Goal: Transaction & Acquisition: Purchase product/service

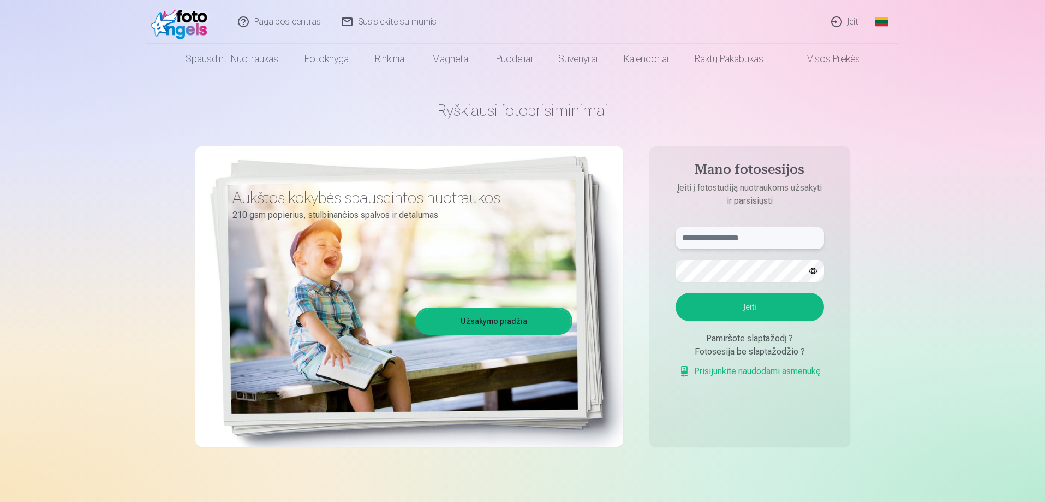
click at [716, 237] on input "text" at bounding box center [750, 238] width 148 height 22
type input "**********"
click at [676, 293] on button "Įeiti" at bounding box center [750, 307] width 148 height 28
click at [620, 269] on div "**********" at bounding box center [522, 273] width 655 height 398
click at [676, 293] on button "Įeiti" at bounding box center [750, 307] width 148 height 28
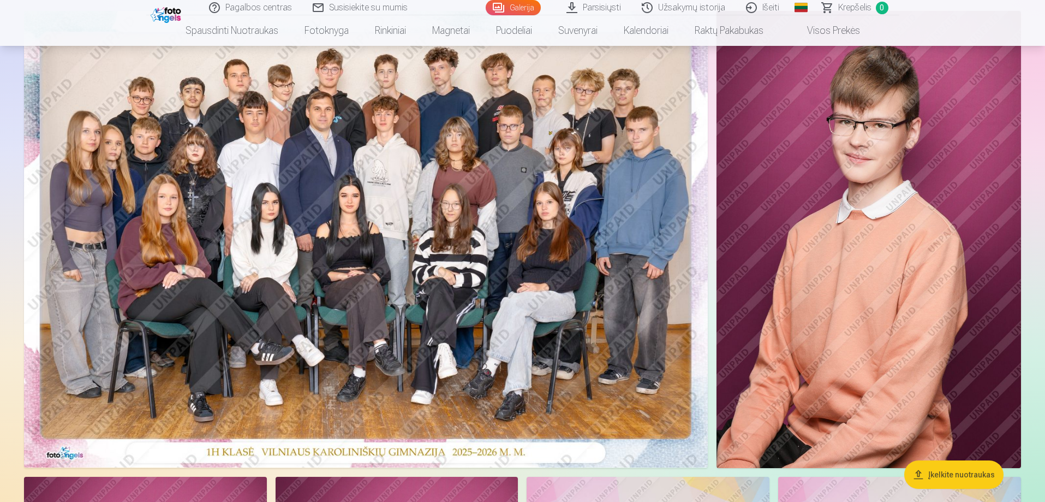
scroll to position [98, 0]
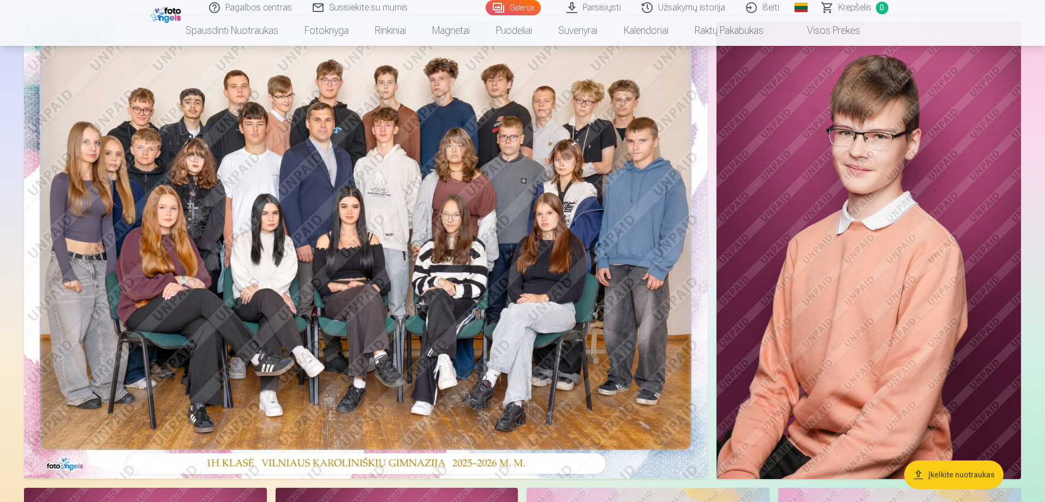
drag, startPoint x: 1045, startPoint y: 46, endPoint x: 814, endPoint y: 162, distance: 258.0
click at [814, 162] on img at bounding box center [869, 250] width 305 height 457
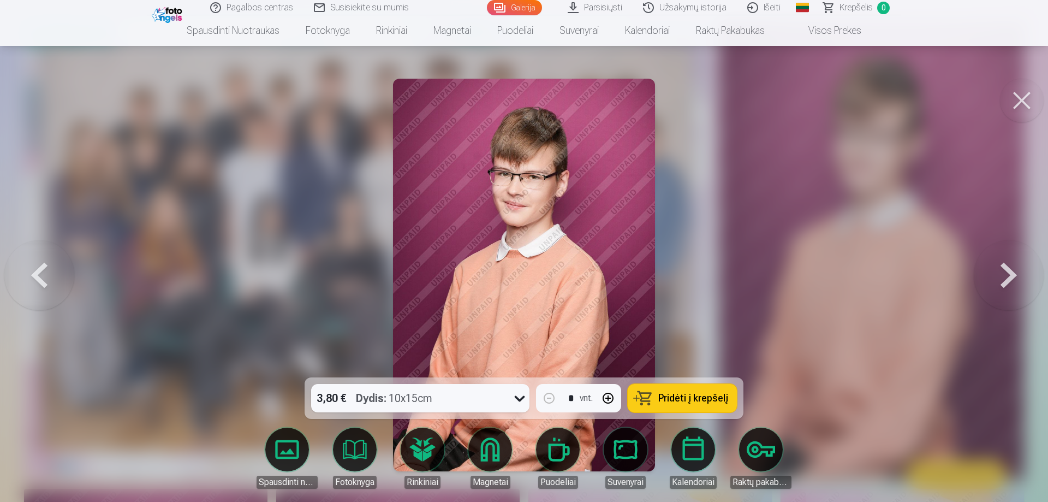
click at [767, 281] on div at bounding box center [524, 251] width 1048 height 502
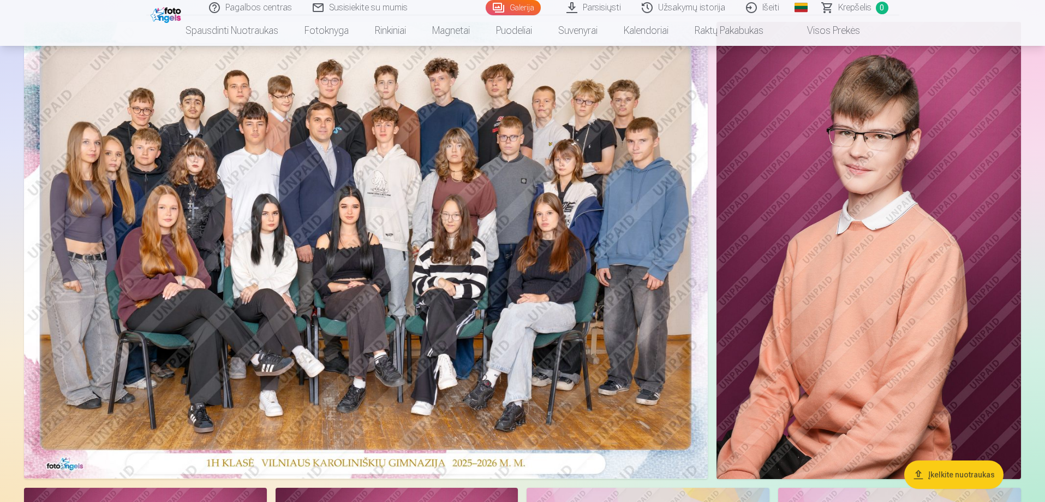
click at [841, 330] on img at bounding box center [869, 250] width 305 height 457
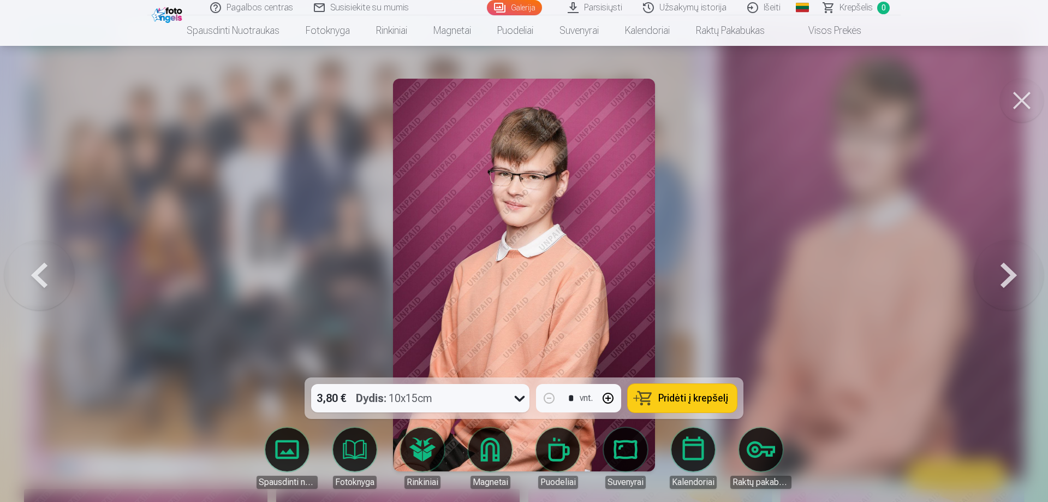
click at [1023, 98] on button at bounding box center [1022, 101] width 44 height 44
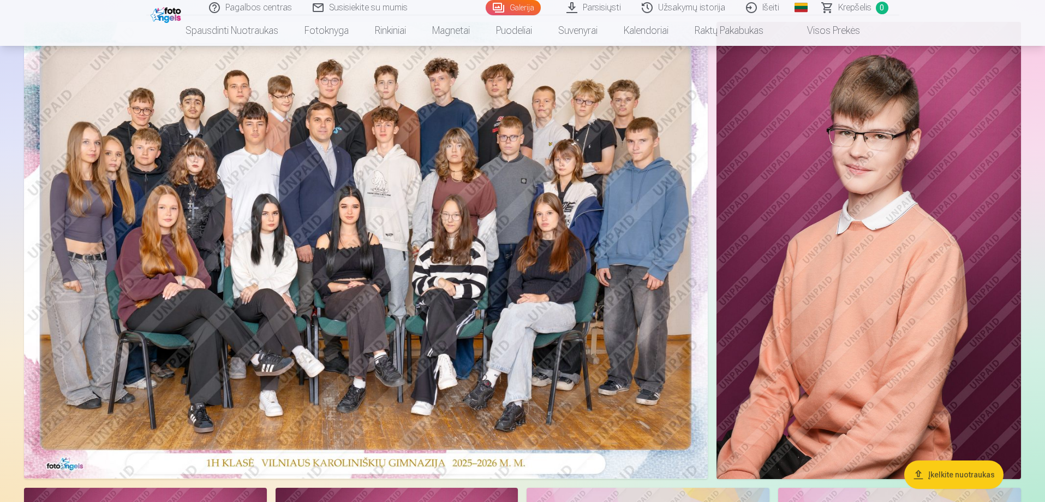
click at [407, 211] on img at bounding box center [366, 250] width 684 height 456
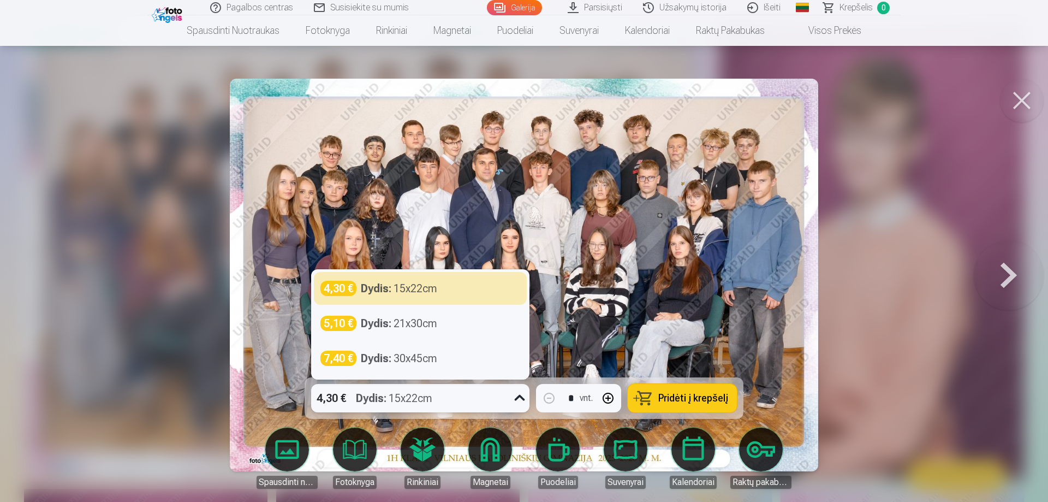
click at [513, 394] on icon at bounding box center [519, 397] width 17 height 17
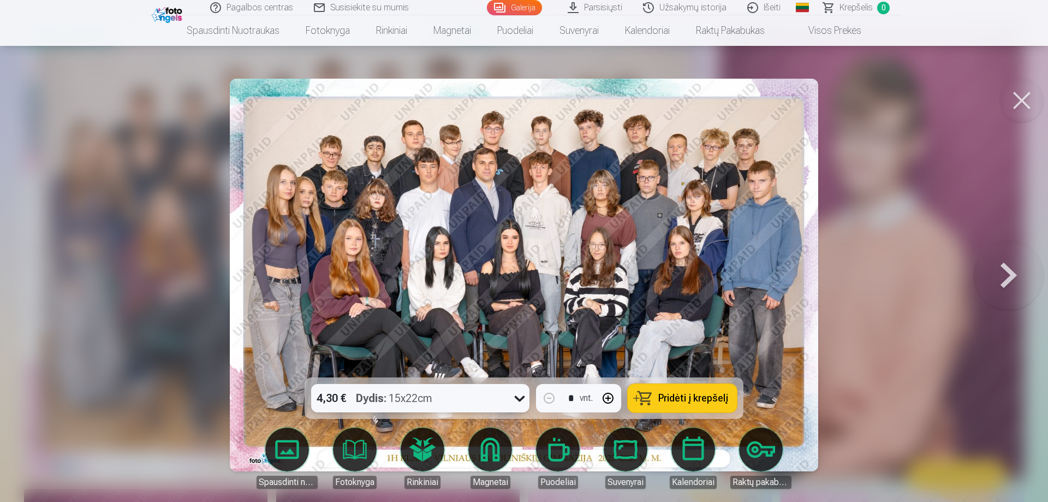
click at [513, 394] on icon at bounding box center [519, 397] width 17 height 17
drag, startPoint x: 1027, startPoint y: 109, endPoint x: 1007, endPoint y: 120, distance: 23.0
click at [1027, 109] on button at bounding box center [1022, 101] width 44 height 44
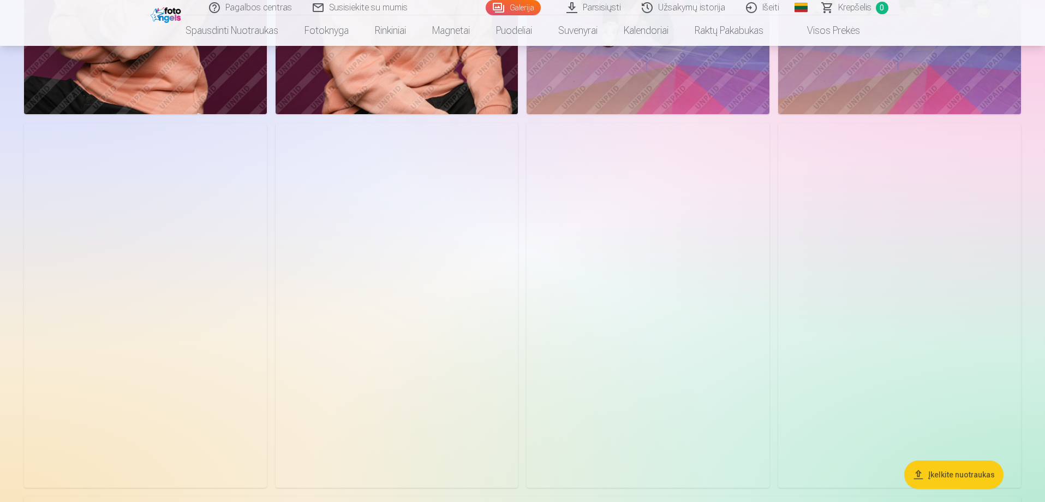
scroll to position [862, 0]
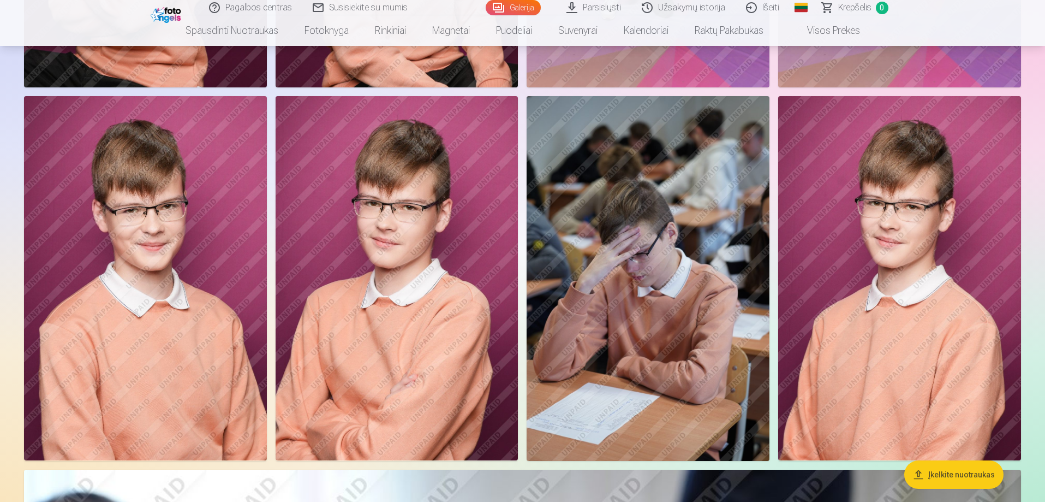
click at [446, 295] on img at bounding box center [397, 278] width 243 height 364
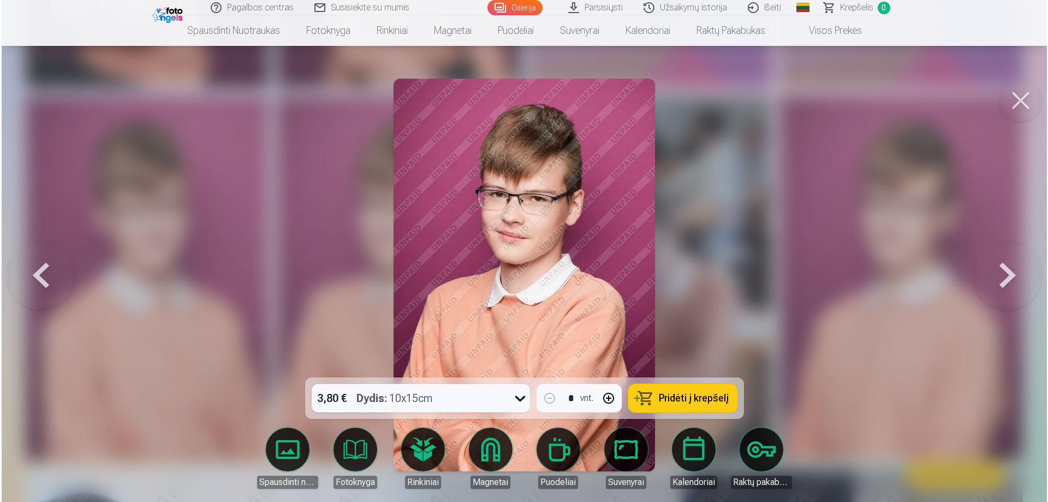
scroll to position [864, 0]
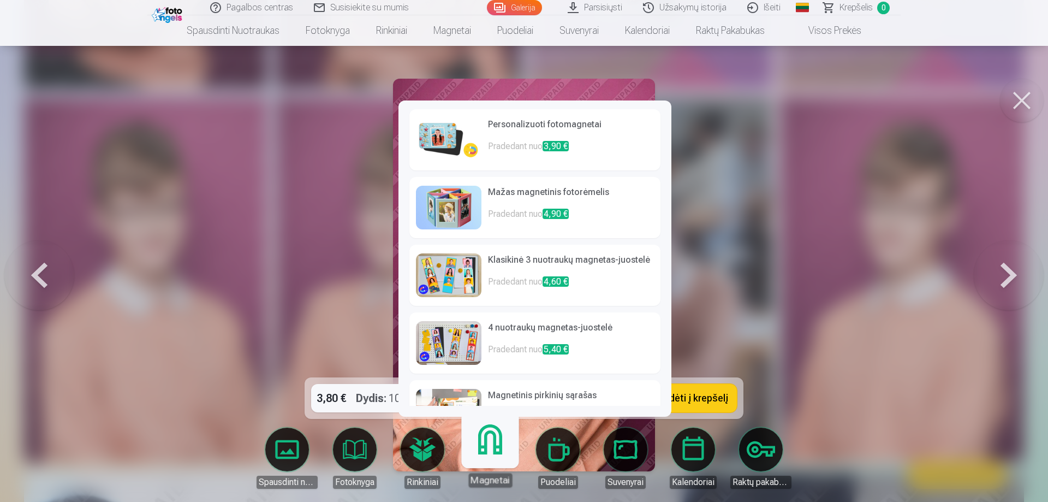
click at [487, 460] on link "Magnetai" at bounding box center [489, 453] width 67 height 67
click at [577, 141] on p "Pradedant nuo 3,90 €" at bounding box center [571, 151] width 166 height 22
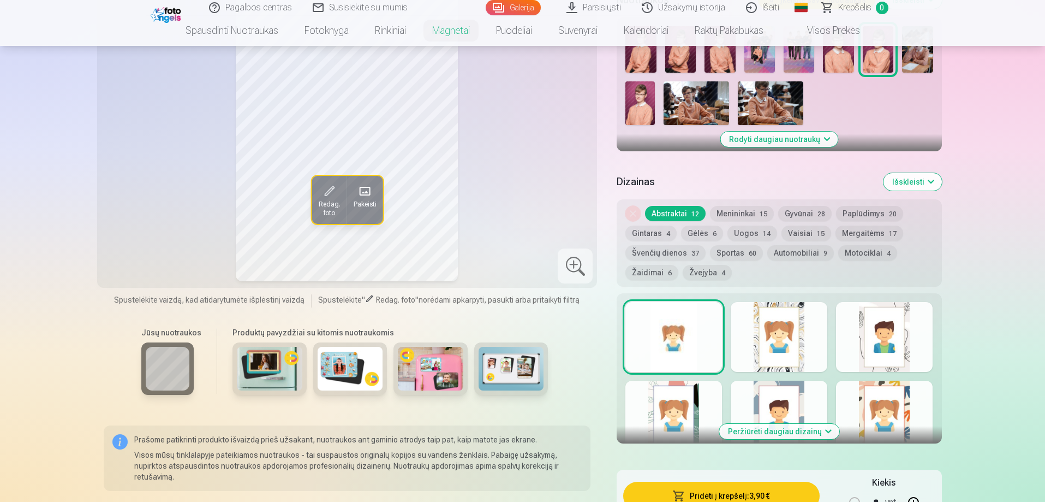
scroll to position [382, 0]
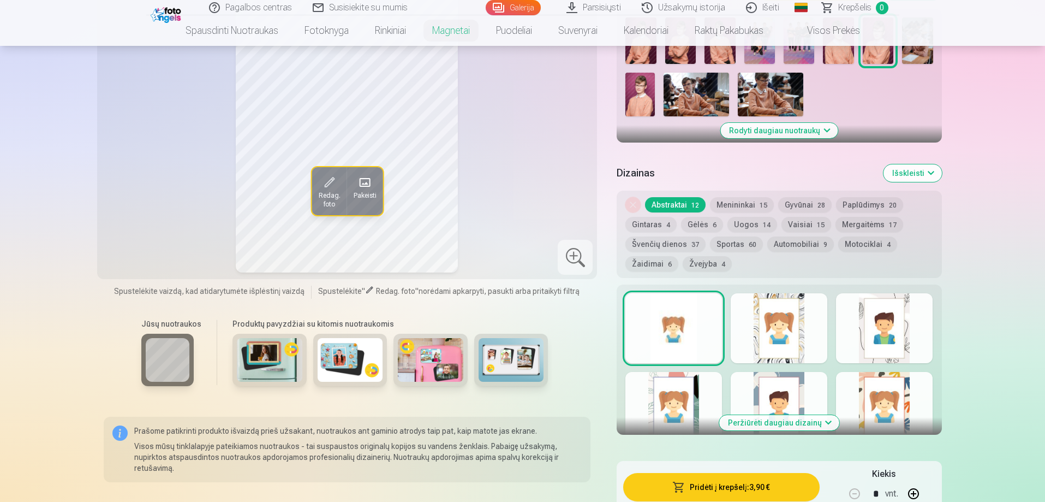
click at [499, 173] on div "Redag. foto Pakeisti" at bounding box center [347, 110] width 487 height 325
click at [279, 372] on img at bounding box center [270, 360] width 66 height 44
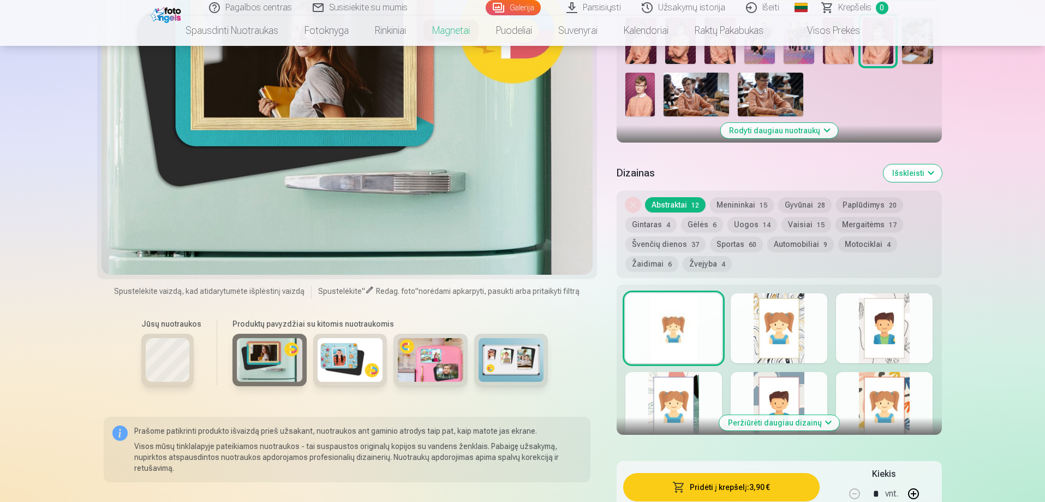
scroll to position [218, 0]
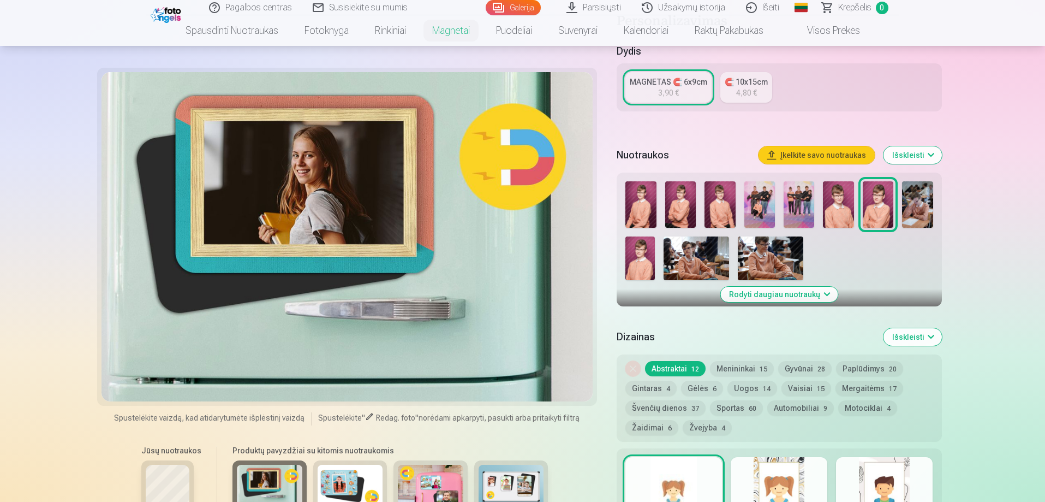
click at [444, 486] on img at bounding box center [431, 487] width 66 height 44
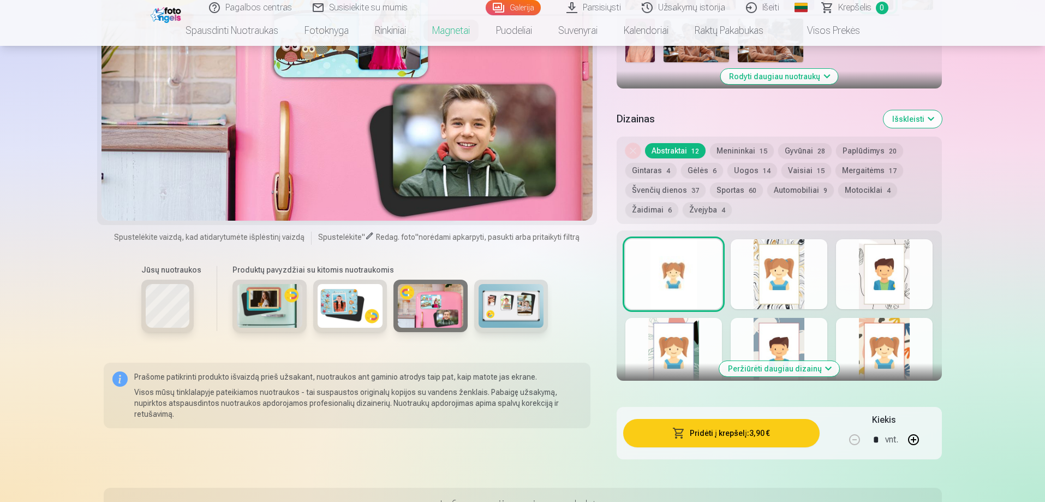
scroll to position [437, 0]
click at [516, 321] on img at bounding box center [512, 306] width 66 height 44
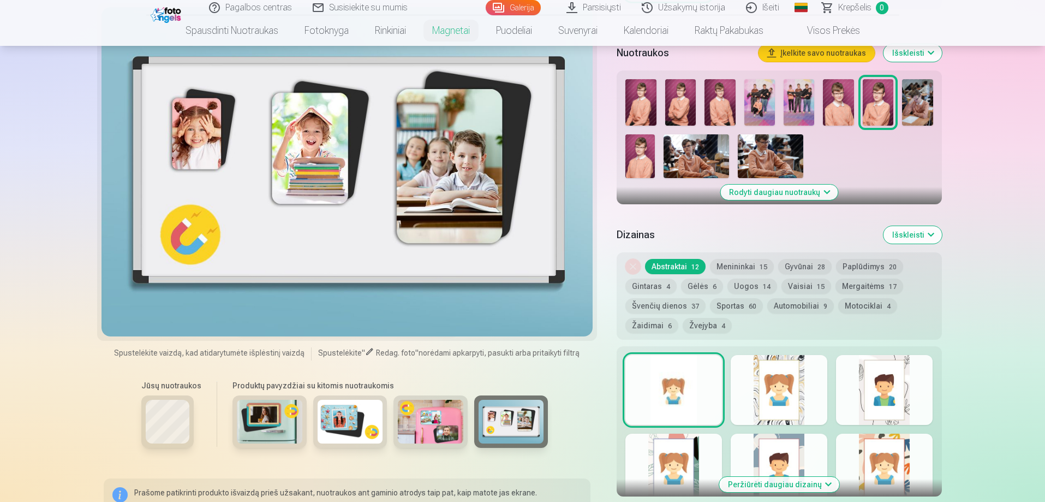
scroll to position [382, 0]
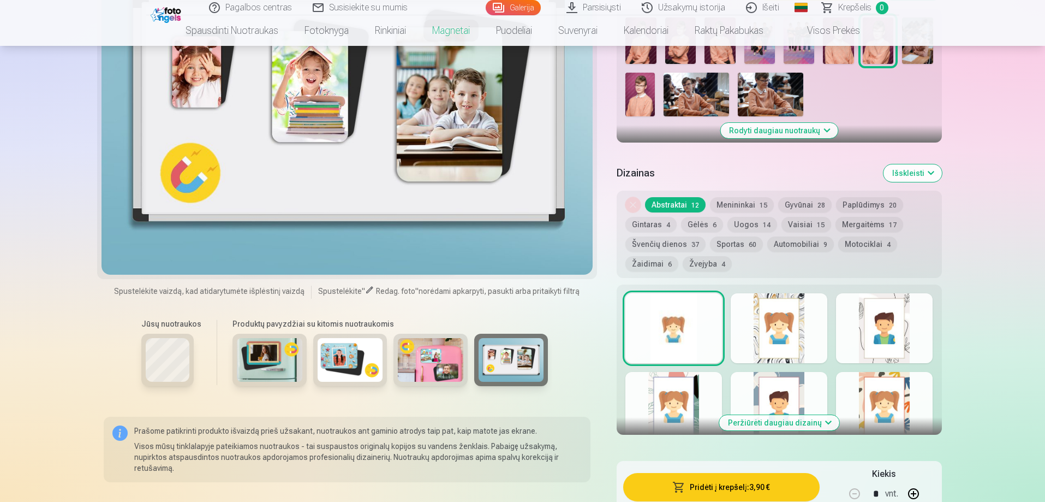
click at [819, 420] on button "Peržiūrėti daugiau dizainų" at bounding box center [779, 422] width 120 height 15
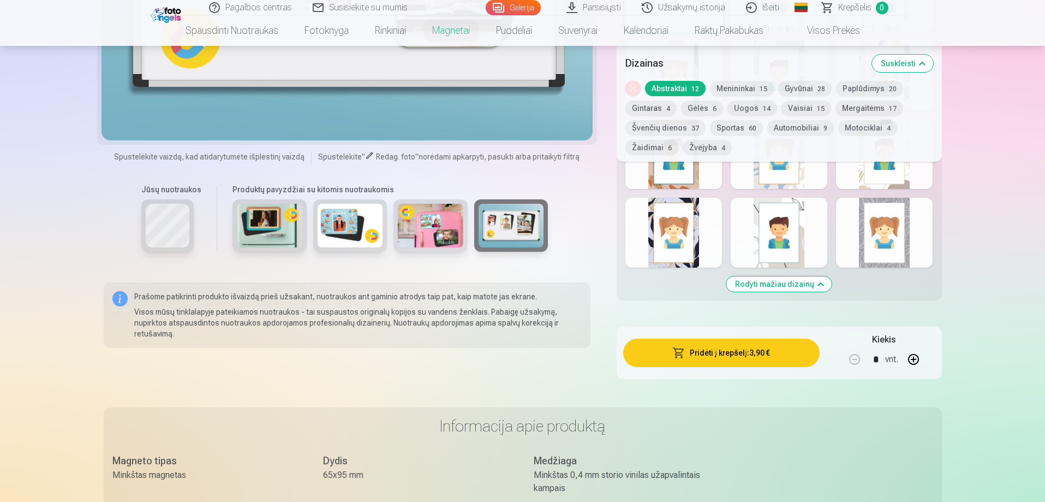
scroll to position [655, 0]
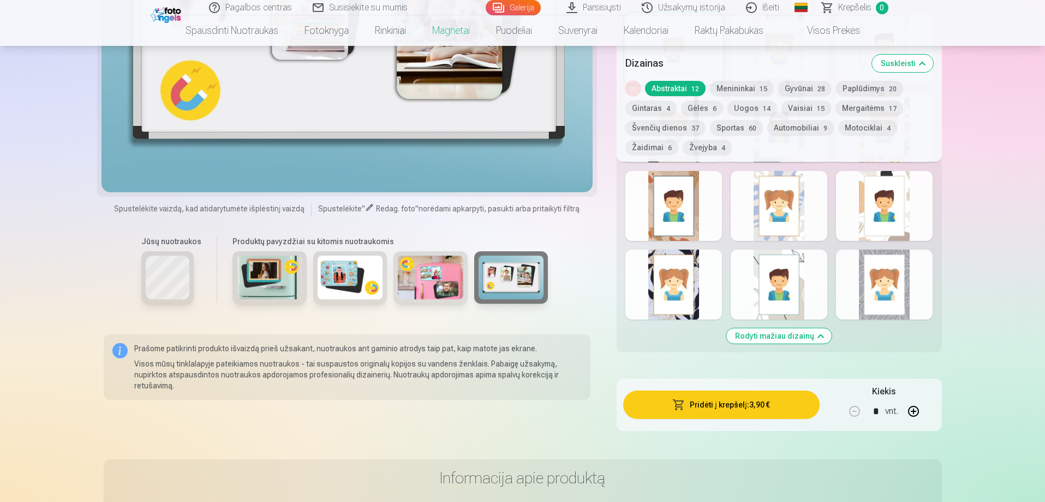
click at [772, 266] on div at bounding box center [779, 284] width 97 height 70
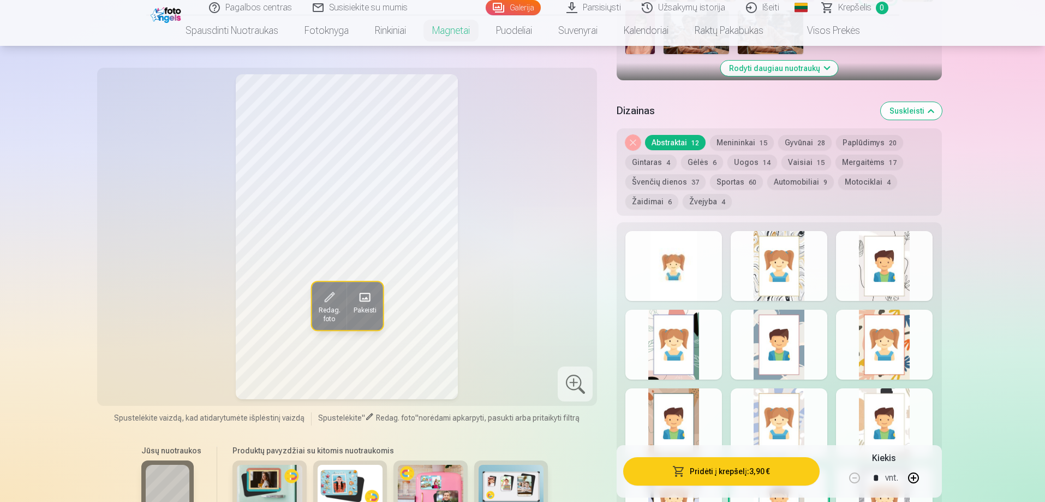
scroll to position [437, 0]
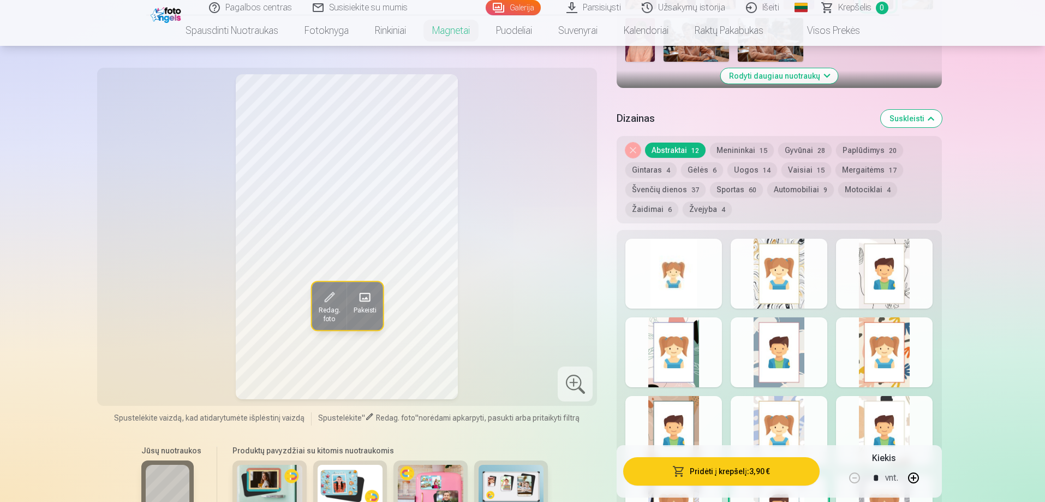
click at [692, 148] on span "12" at bounding box center [696, 151] width 8 height 8
click at [733, 148] on button "Menininkai 15" at bounding box center [742, 149] width 64 height 15
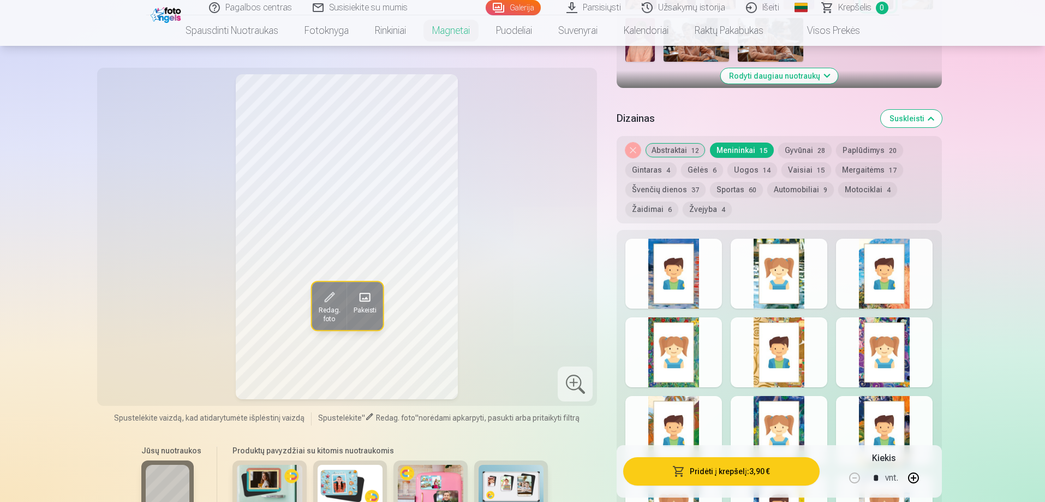
click at [658, 186] on button "Švenčių dienos 37" at bounding box center [666, 189] width 80 height 15
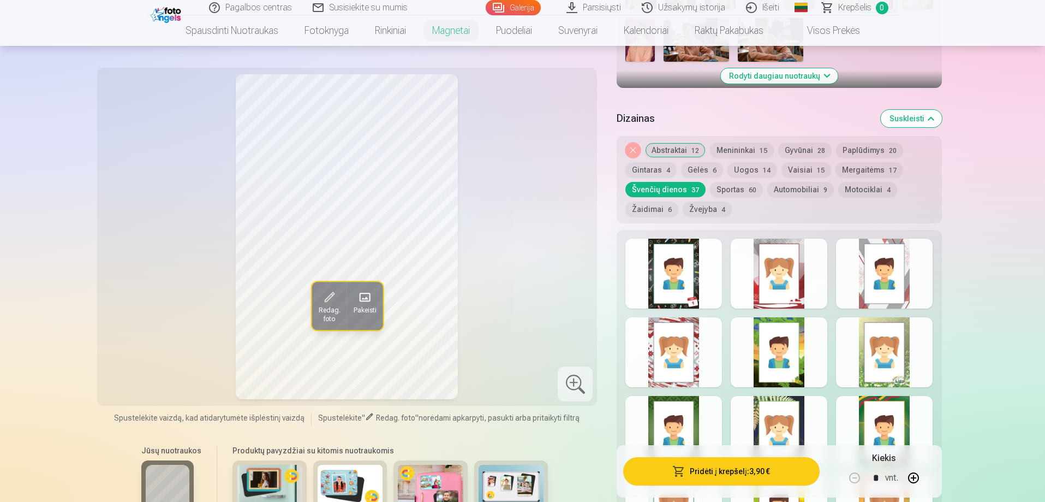
click at [650, 212] on button "Žaidimai 6" at bounding box center [652, 208] width 53 height 15
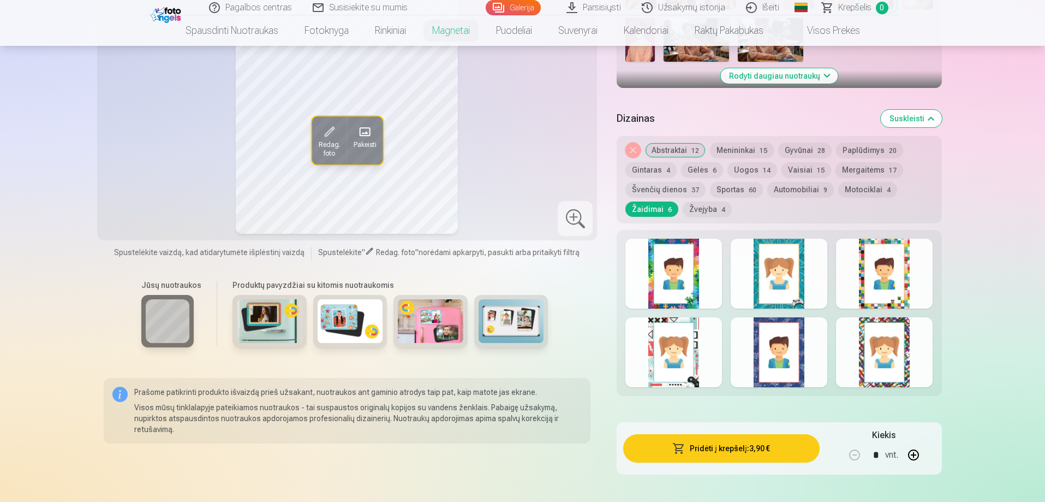
scroll to position [328, 0]
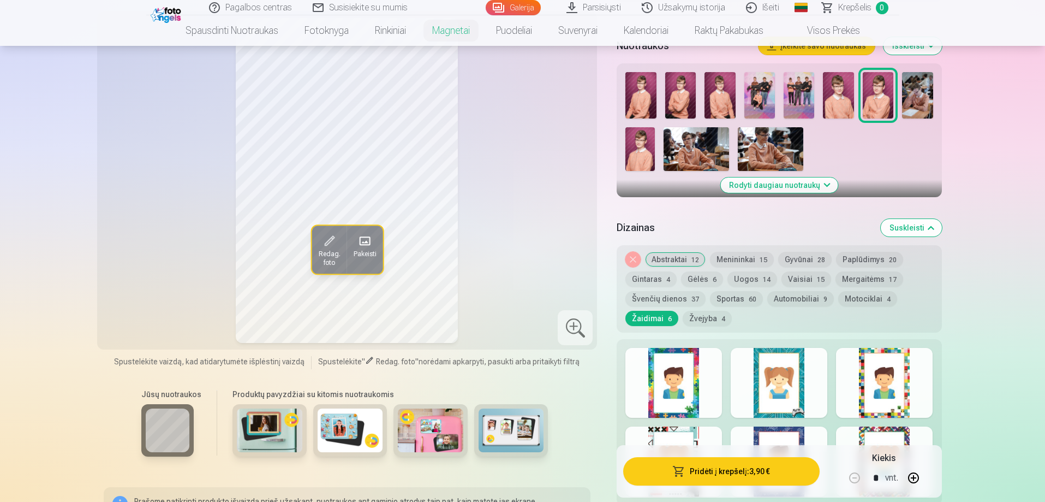
click at [368, 249] on span at bounding box center [364, 241] width 17 height 17
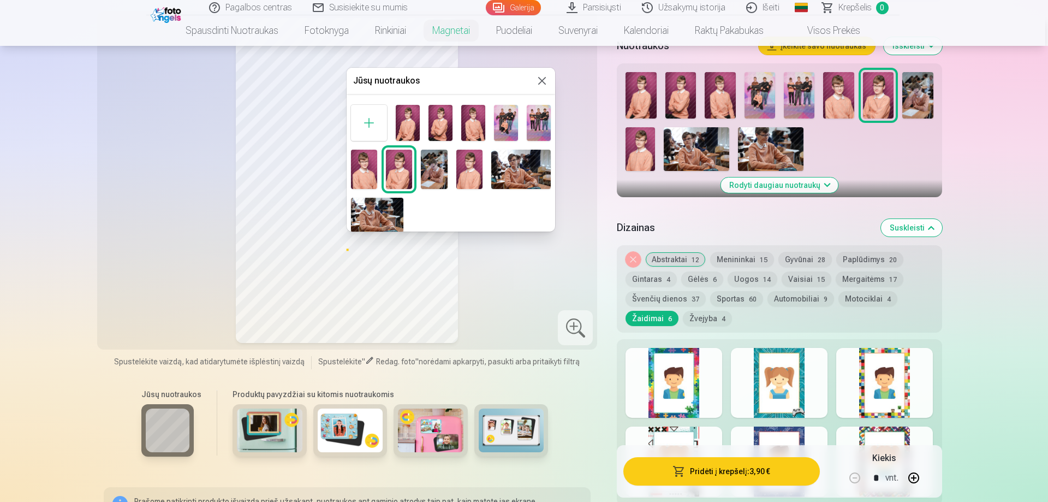
click at [409, 175] on img at bounding box center [399, 169] width 26 height 39
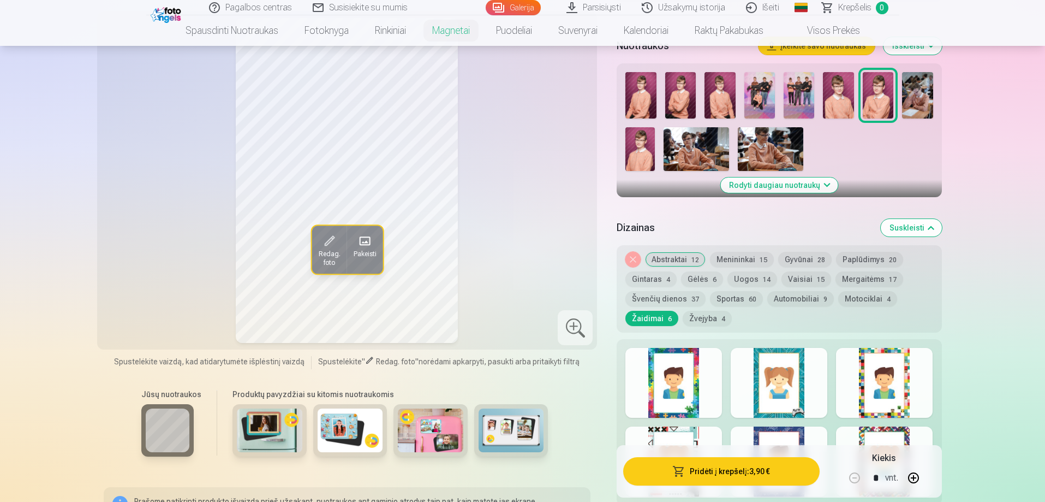
click at [323, 259] on span "Redag. foto" at bounding box center [329, 258] width 22 height 17
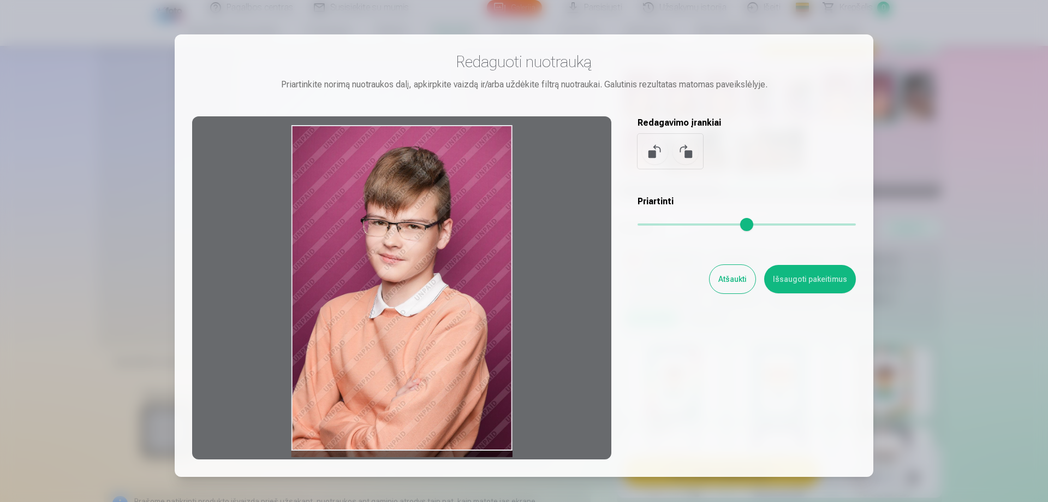
drag, startPoint x: 460, startPoint y: 211, endPoint x: 421, endPoint y: 243, distance: 50.4
click at [421, 243] on div at bounding box center [401, 287] width 419 height 343
click at [729, 271] on button "Atšaukti" at bounding box center [733, 279] width 46 height 28
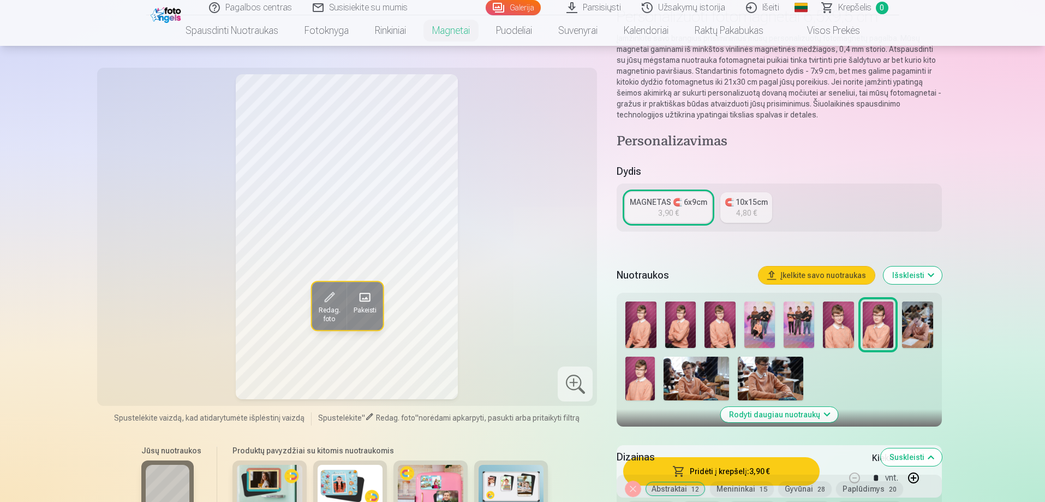
scroll to position [0, 0]
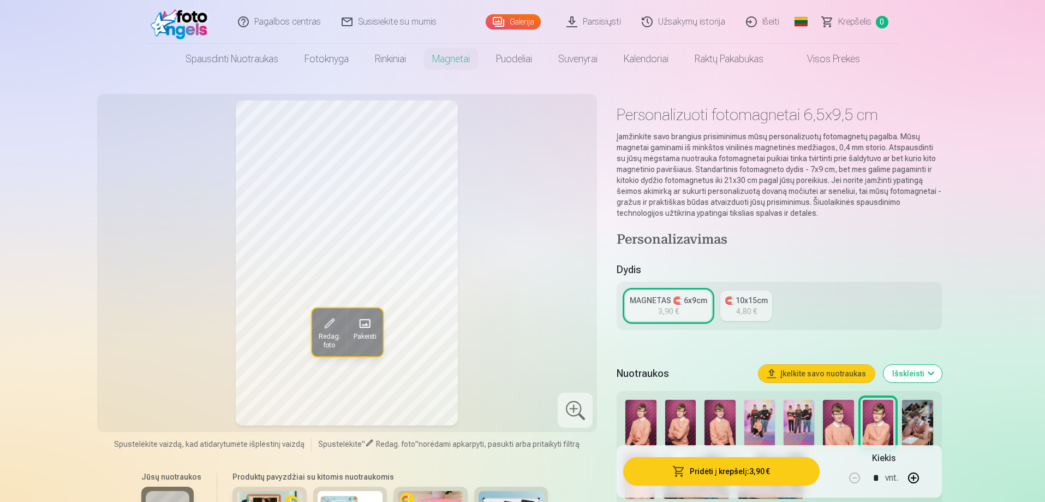
click at [743, 316] on div "4,80 €" at bounding box center [746, 311] width 21 height 11
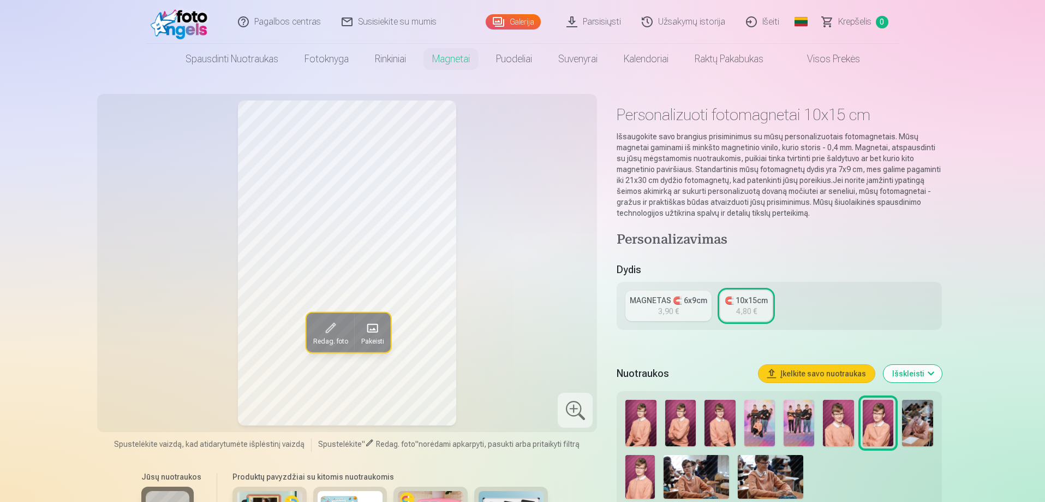
click at [683, 305] on div "MAGNETAS 🧲 6x9cm" at bounding box center [669, 300] width 78 height 11
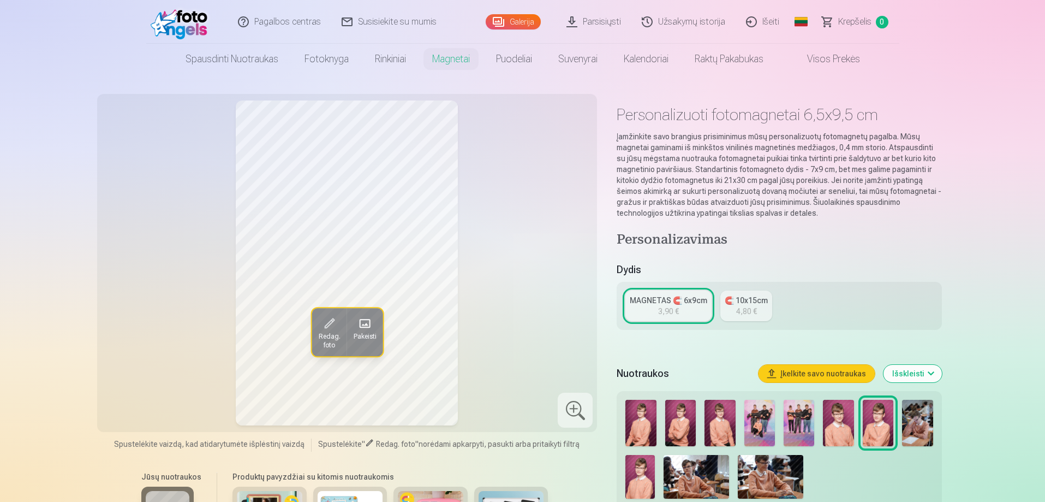
click at [518, 20] on link "Galerija" at bounding box center [513, 21] width 55 height 15
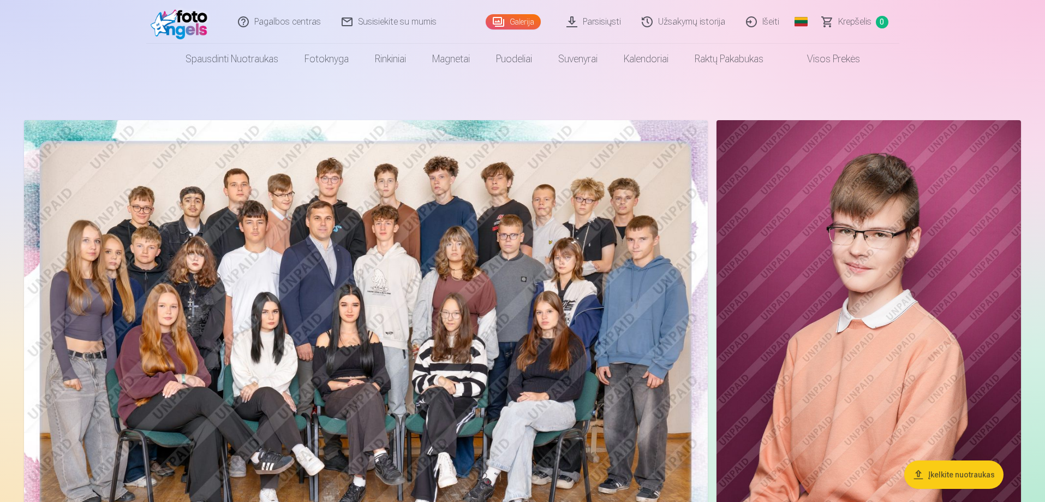
click at [914, 253] on img at bounding box center [869, 348] width 305 height 457
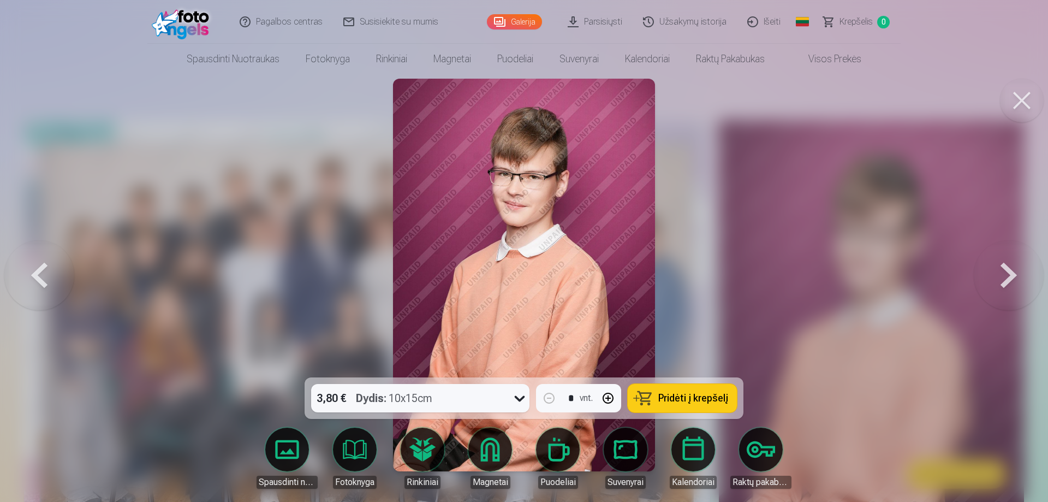
drag, startPoint x: 1023, startPoint y: 105, endPoint x: 630, endPoint y: 169, distance: 398.6
click at [1023, 105] on button at bounding box center [1022, 101] width 44 height 44
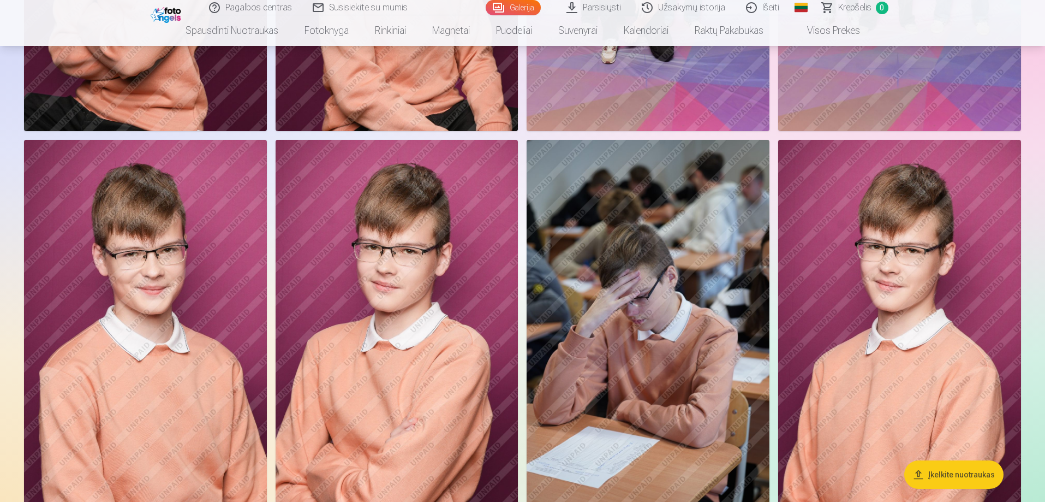
scroll to position [873, 0]
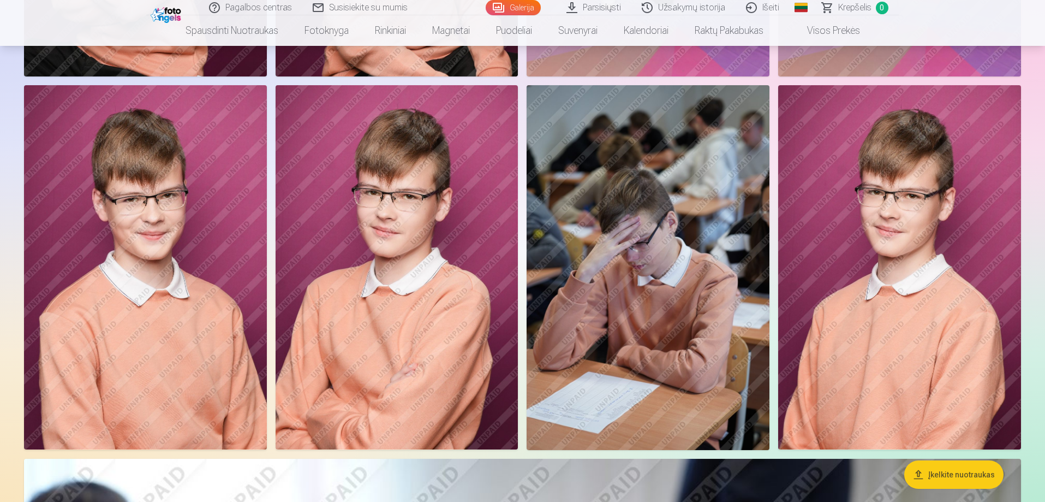
click at [415, 336] on img at bounding box center [397, 267] width 243 height 364
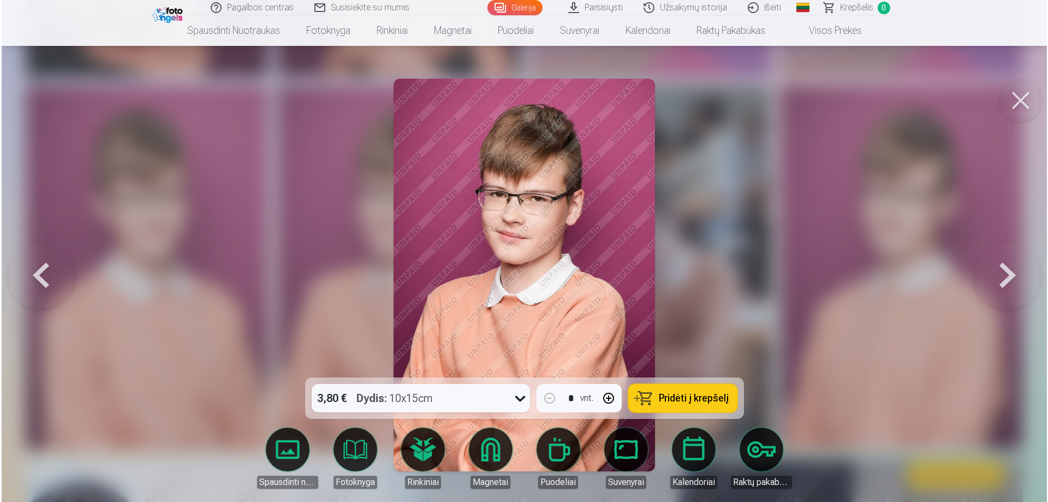
scroll to position [874, 0]
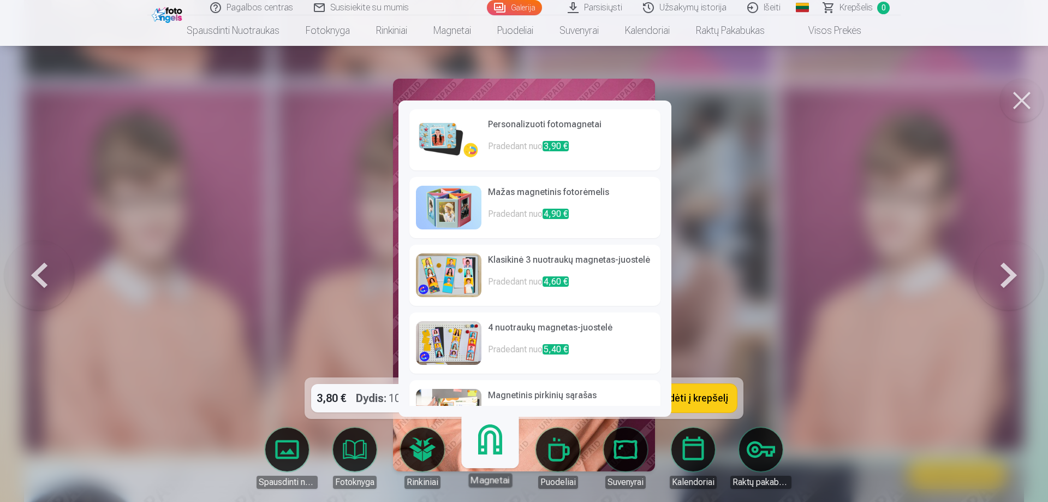
click at [533, 138] on h6 "Personalizuoti fotomagnetai" at bounding box center [571, 129] width 166 height 22
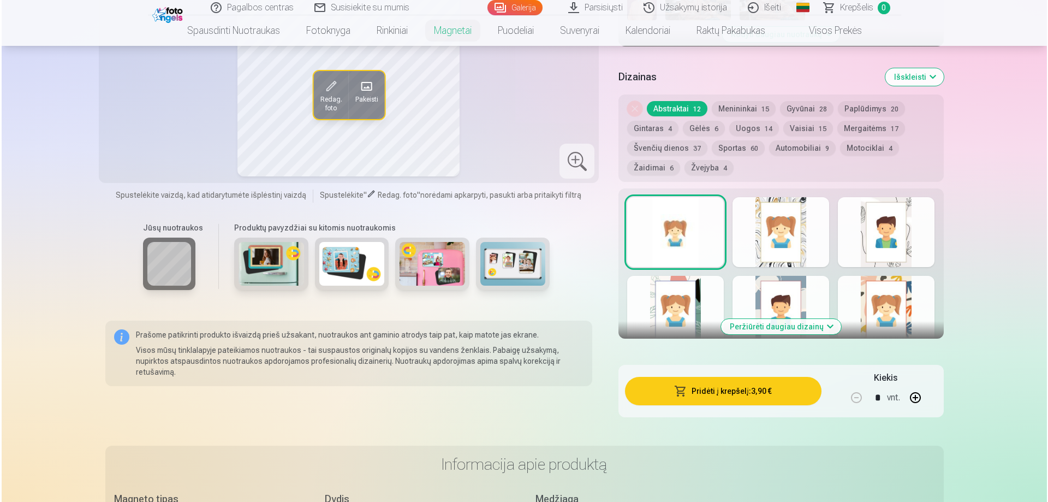
scroll to position [491, 0]
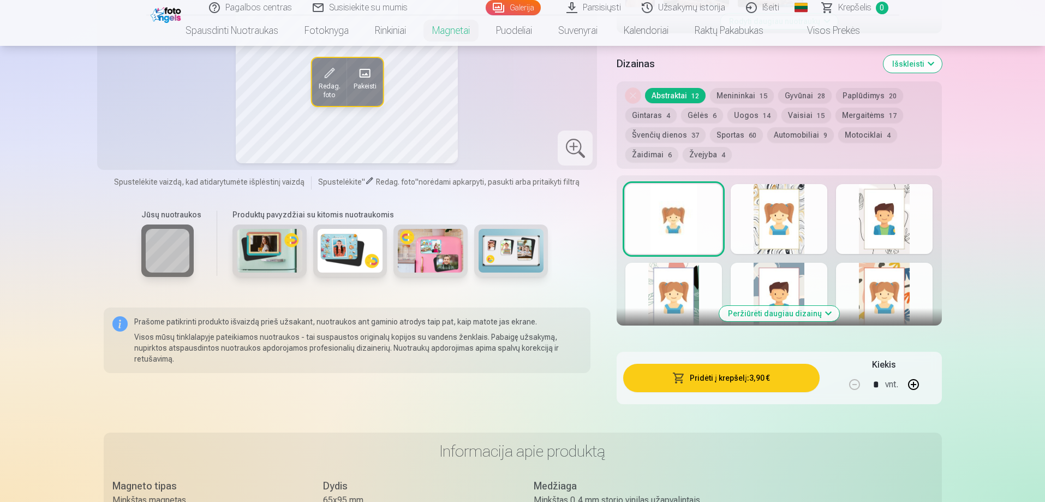
click at [724, 376] on button "Pridėti į krepšelį : 3,90 €" at bounding box center [721, 378] width 196 height 28
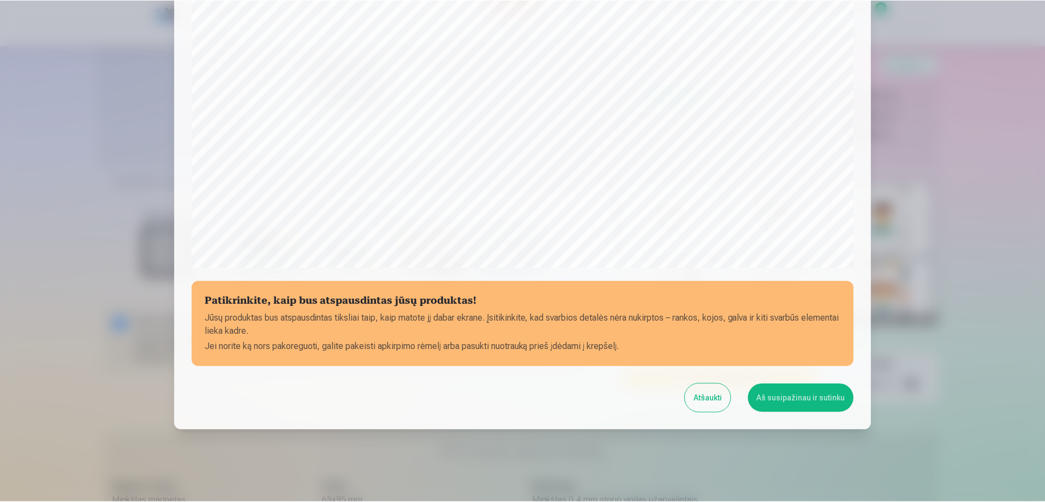
scroll to position [284, 0]
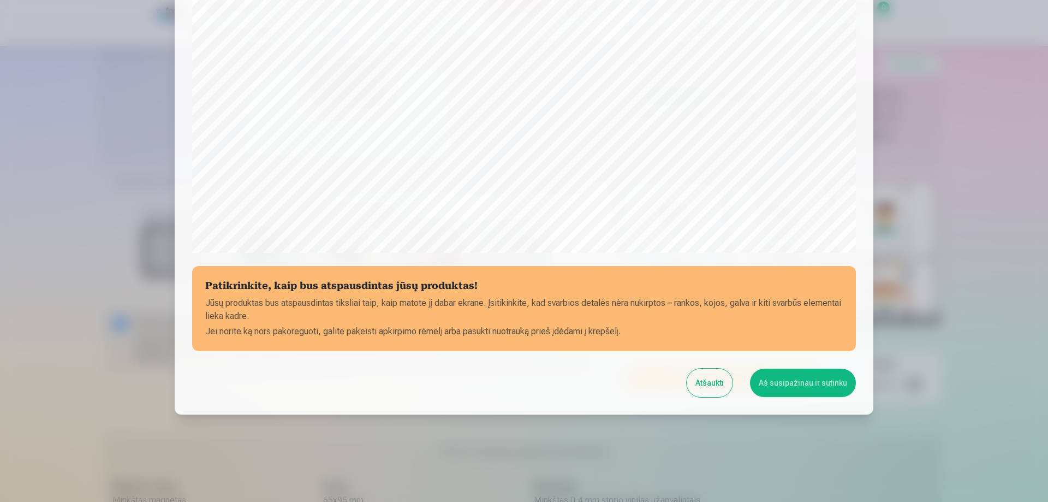
click at [781, 385] on button "Aš susipažinau ir sutinku" at bounding box center [803, 382] width 106 height 28
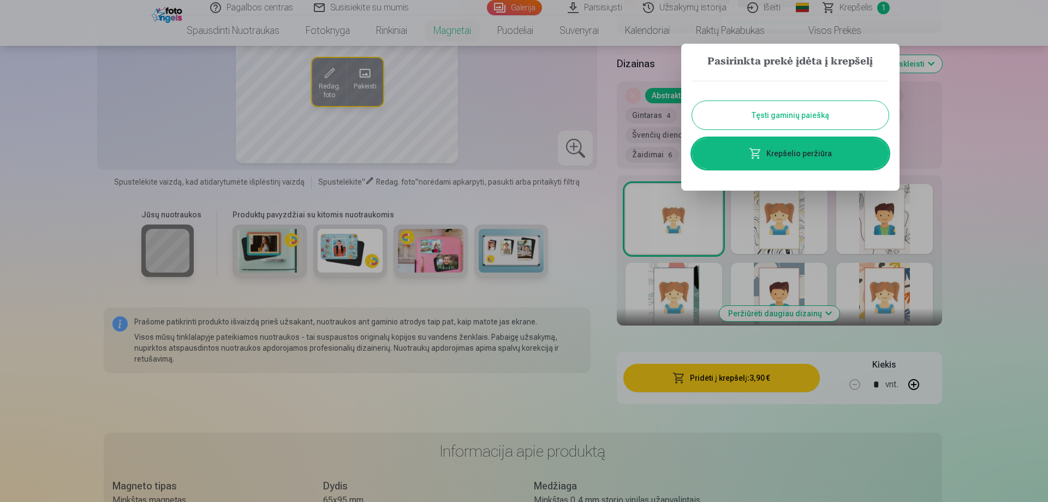
click at [960, 123] on div at bounding box center [524, 251] width 1048 height 502
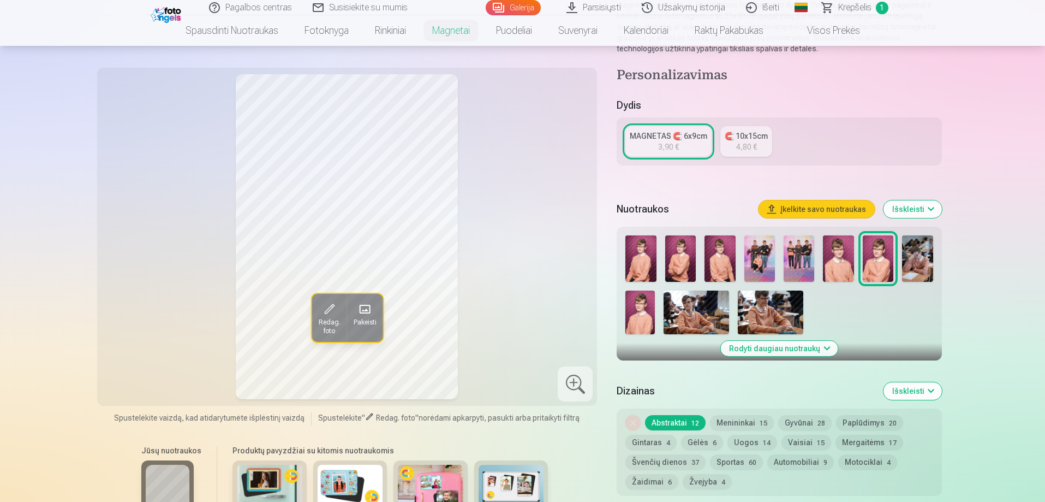
scroll to position [164, 0]
click at [844, 254] on img at bounding box center [838, 259] width 31 height 46
click at [532, 7] on link "Galerija" at bounding box center [513, 7] width 55 height 15
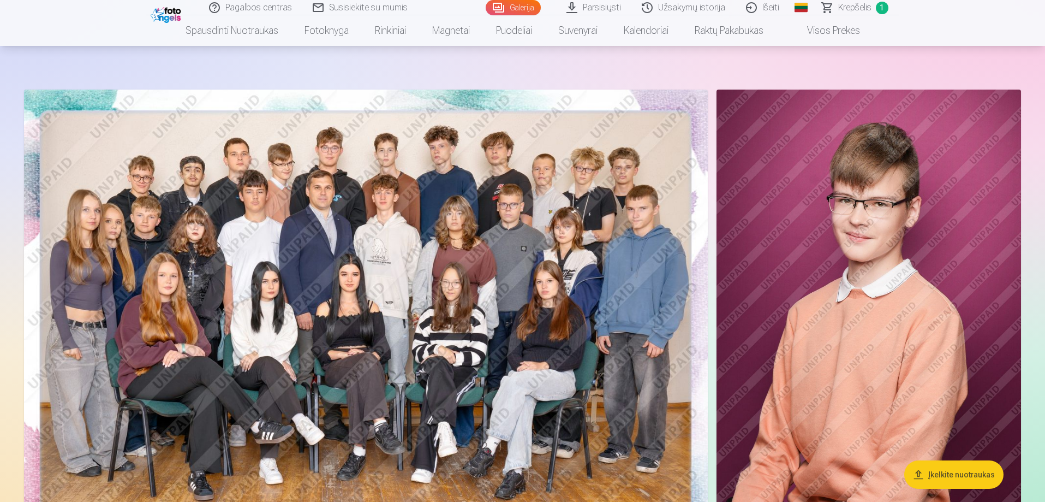
scroll to position [273, 0]
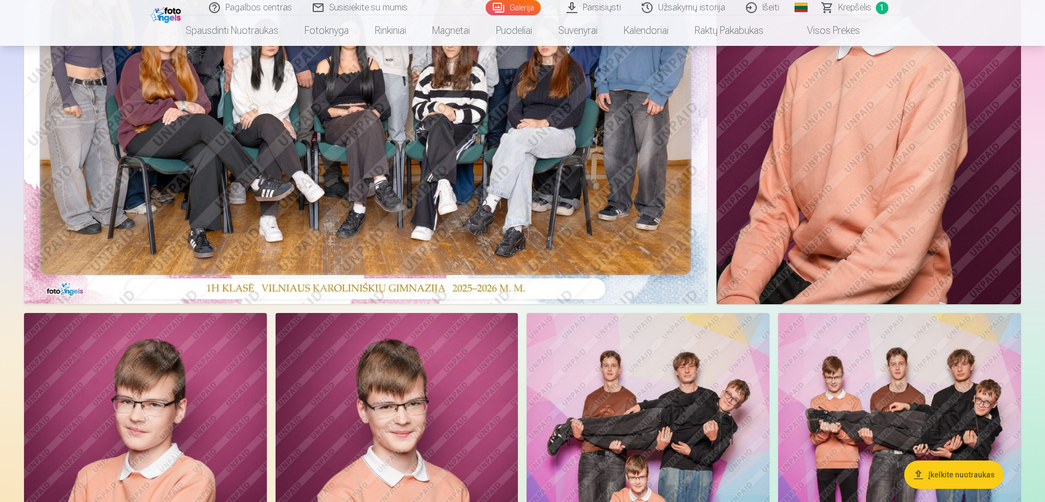
click at [606, 231] on img at bounding box center [366, 75] width 684 height 456
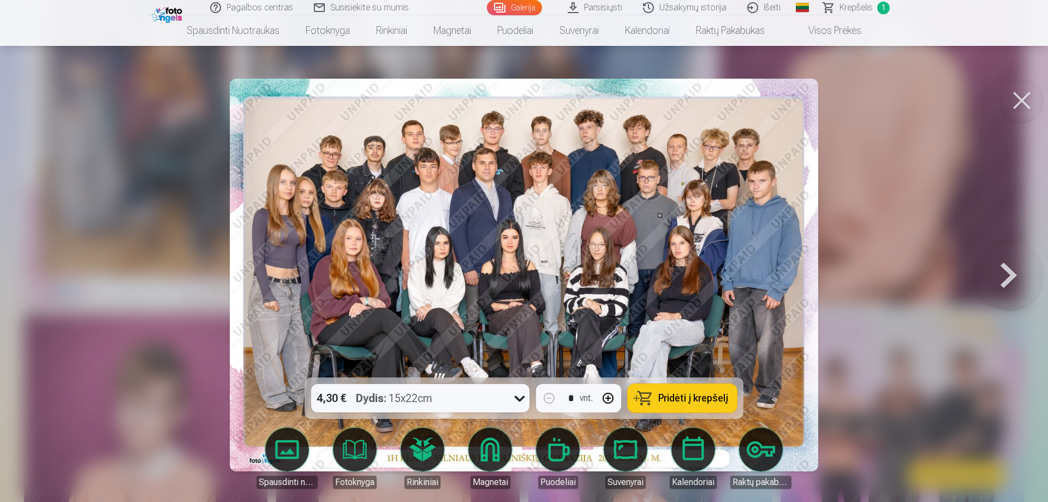
click at [674, 394] on span "Pridėti į krepšelį" at bounding box center [693, 398] width 70 height 10
drag, startPoint x: 521, startPoint y: 8, endPoint x: 609, endPoint y: 150, distance: 166.9
click at [521, 8] on link "Galerija" at bounding box center [514, 7] width 55 height 15
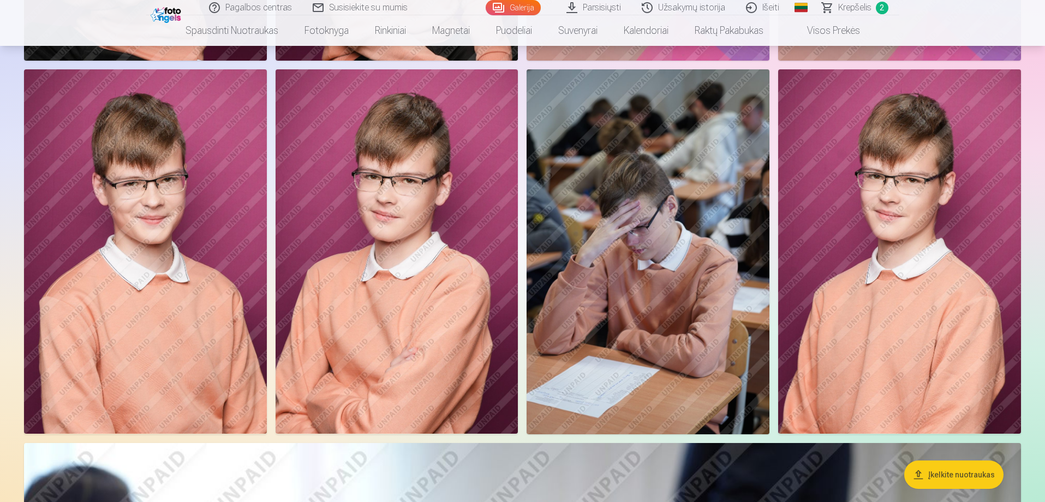
scroll to position [928, 0]
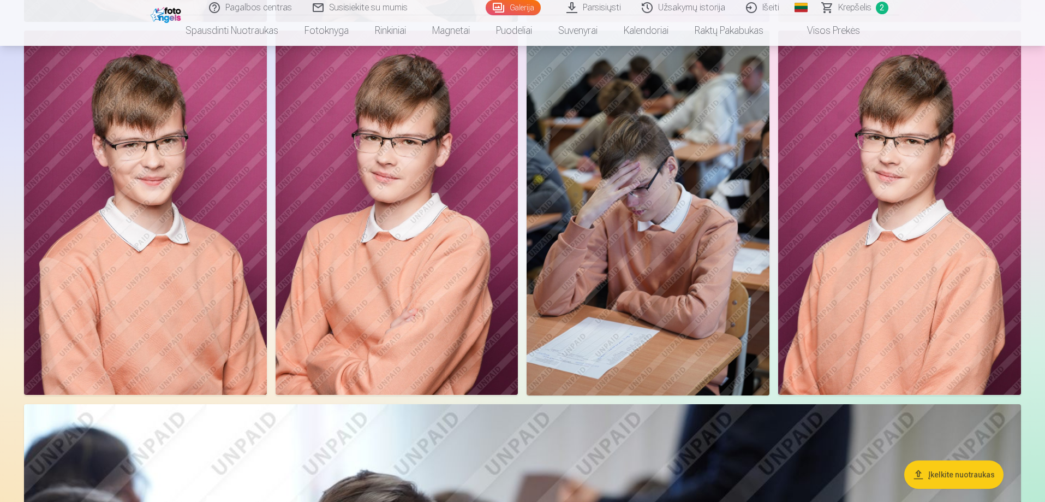
click at [198, 311] on img at bounding box center [145, 213] width 243 height 364
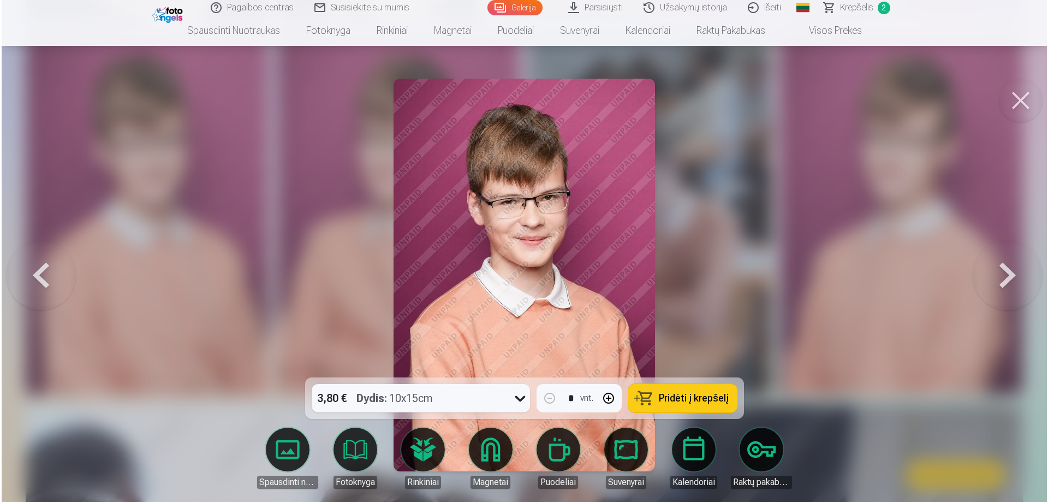
scroll to position [929, 0]
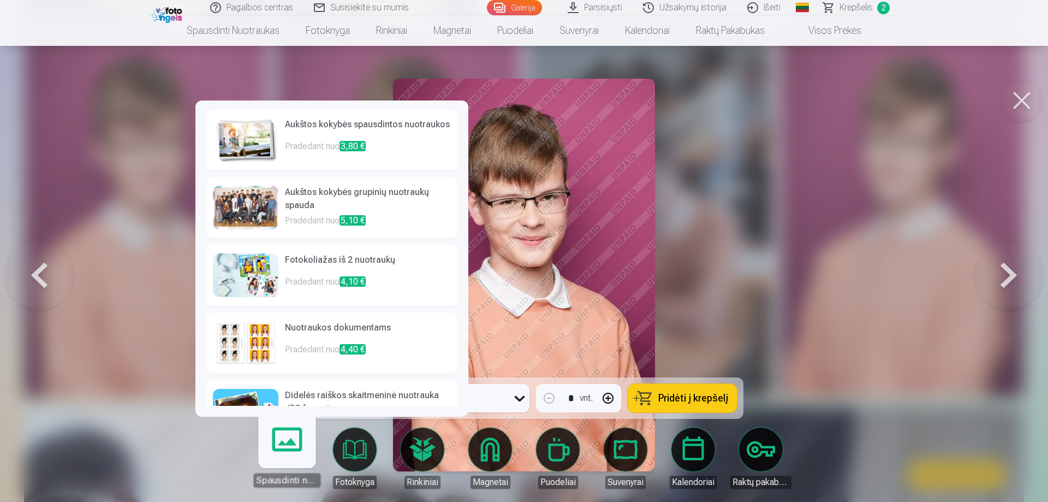
click at [355, 195] on h6 "Aukštos kokybės grupinių nuotraukų spauda" at bounding box center [368, 200] width 166 height 28
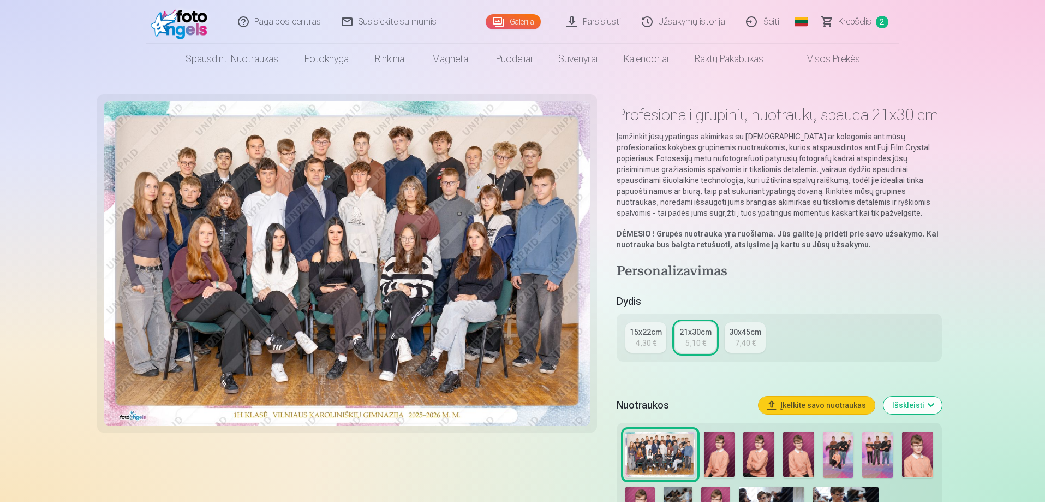
click at [524, 25] on link "Galerija" at bounding box center [513, 21] width 55 height 15
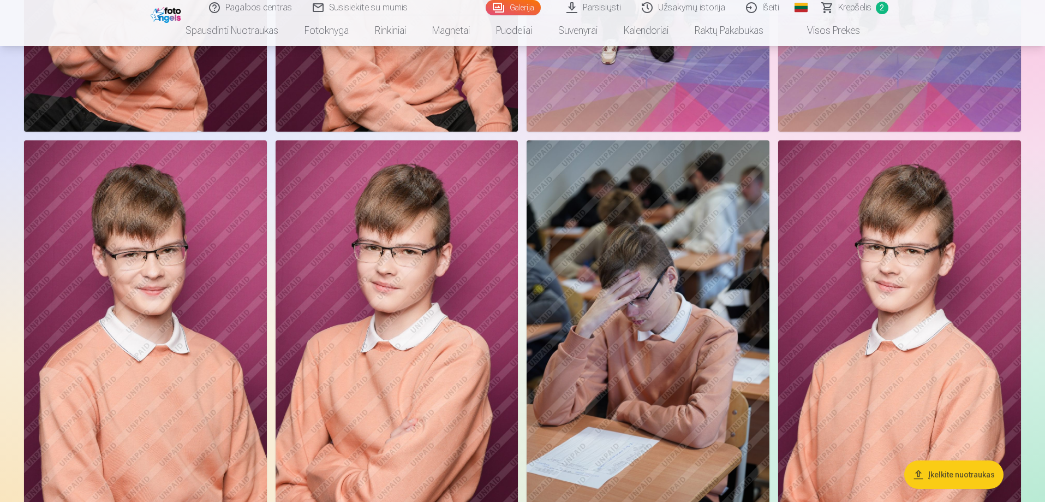
scroll to position [819, 0]
click at [233, 307] on img at bounding box center [145, 322] width 243 height 364
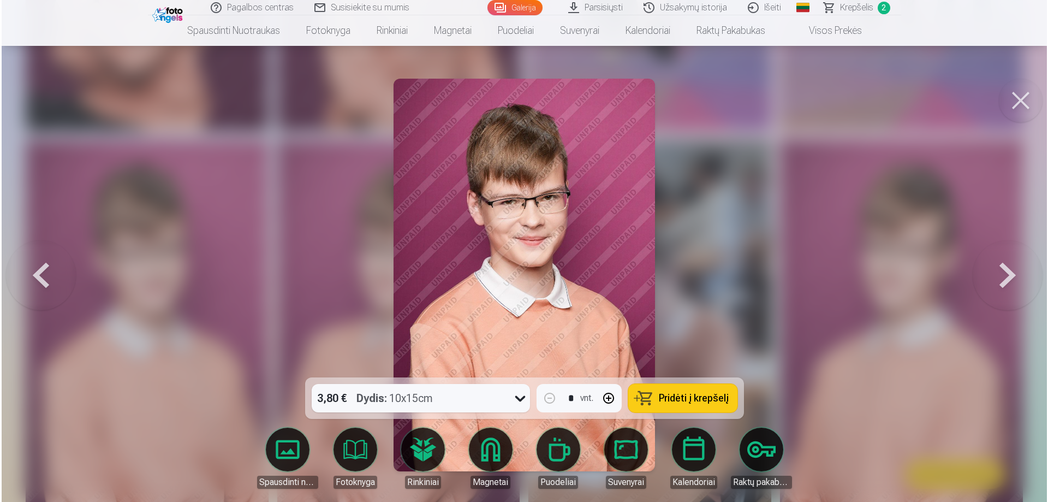
scroll to position [820, 0]
click at [412, 445] on link "Rinkiniai" at bounding box center [422, 457] width 61 height 61
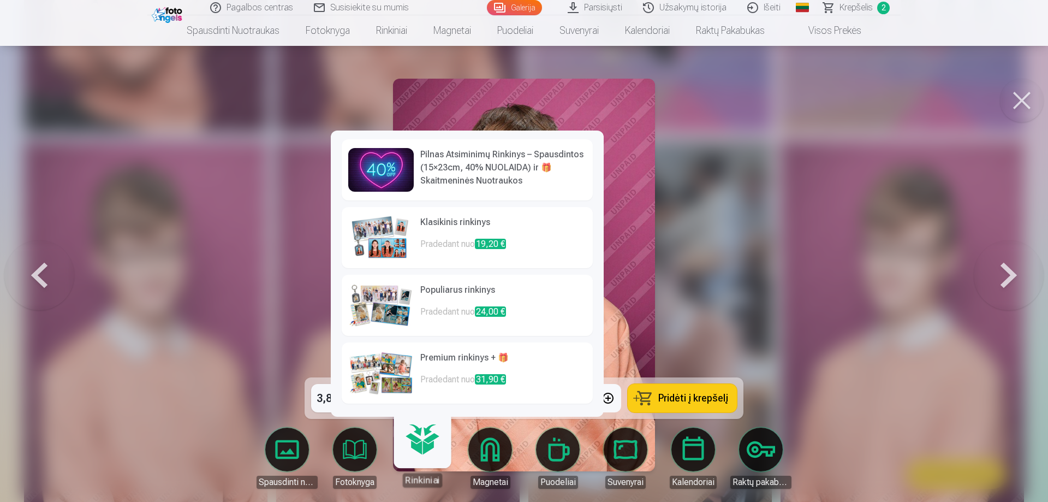
click at [489, 173] on h6 "Pilnas Atsiminimų Rinkinys – Spausdintos (15×23cm, 40% NUOLAIDA) ir 🎁 Skaitmeni…" at bounding box center [503, 167] width 166 height 39
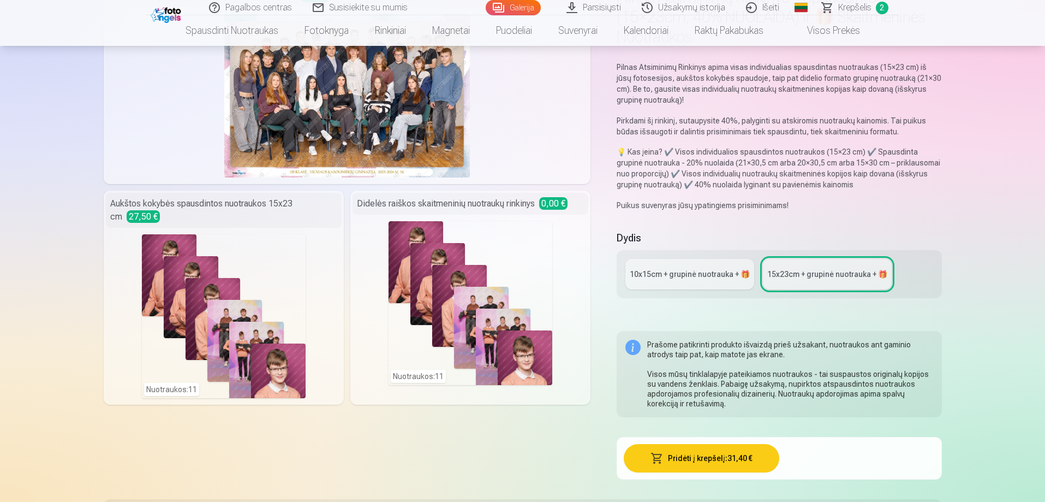
scroll to position [108, 0]
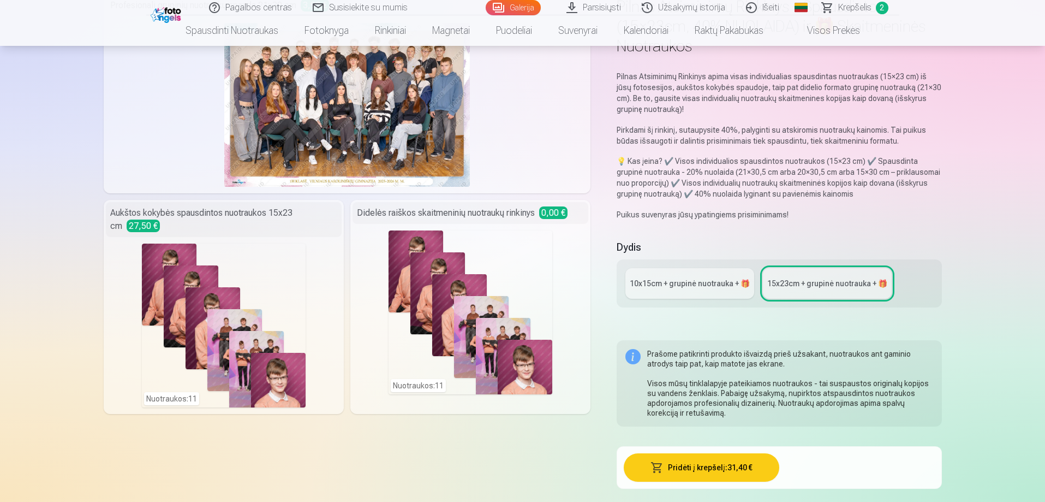
click at [687, 281] on div "10x15сm + grupinė nuotrauka + 🎁" at bounding box center [690, 283] width 120 height 11
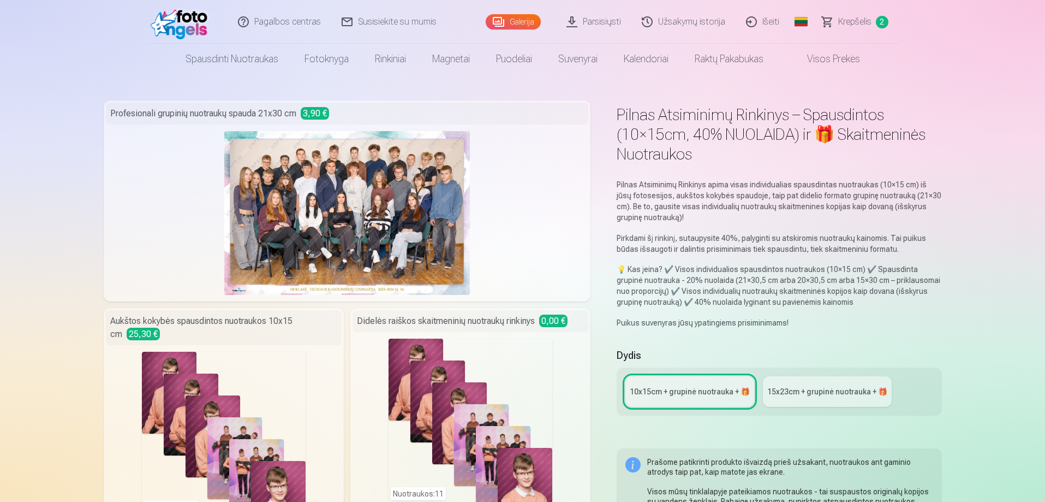
click at [517, 391] on div "Nuotraukos : 11" at bounding box center [471, 420] width 164 height 164
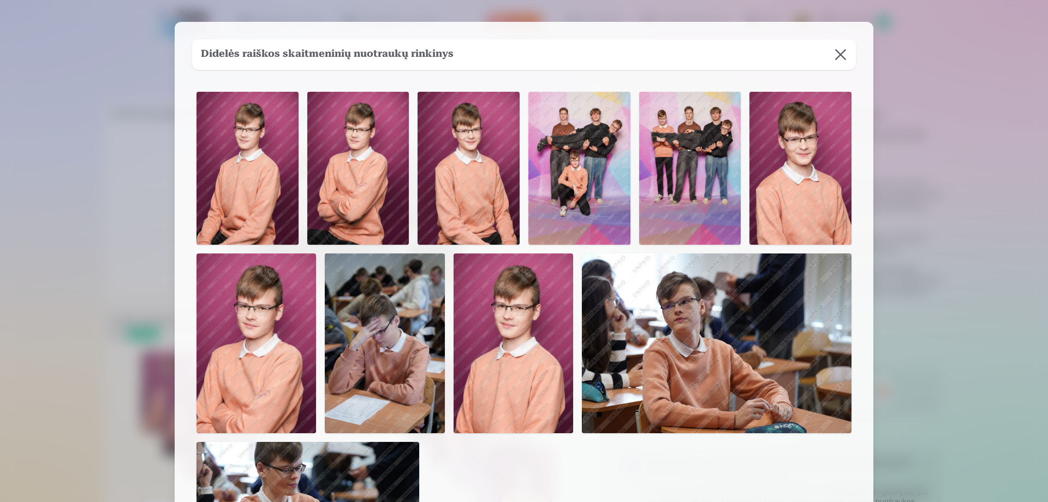
click at [842, 52] on button at bounding box center [840, 54] width 31 height 31
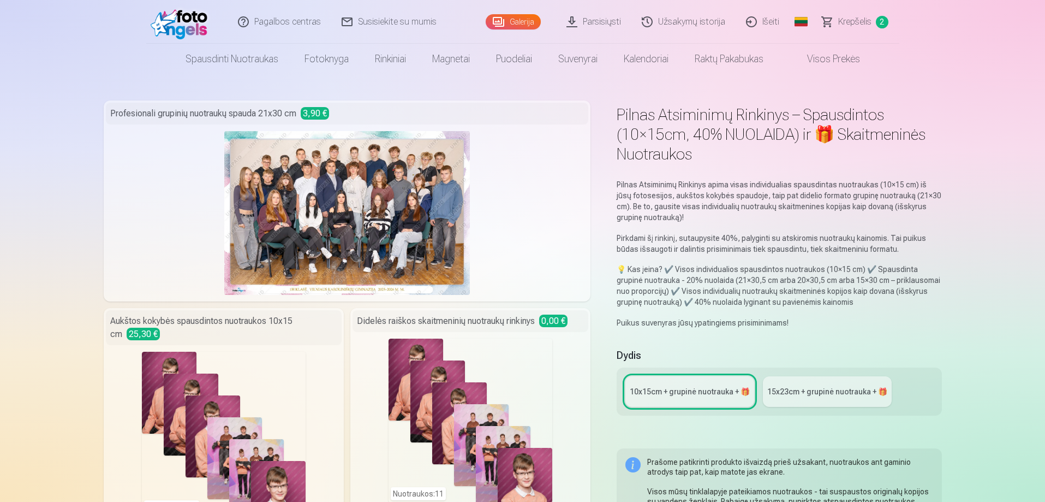
click at [519, 27] on link "Galerija" at bounding box center [513, 21] width 55 height 15
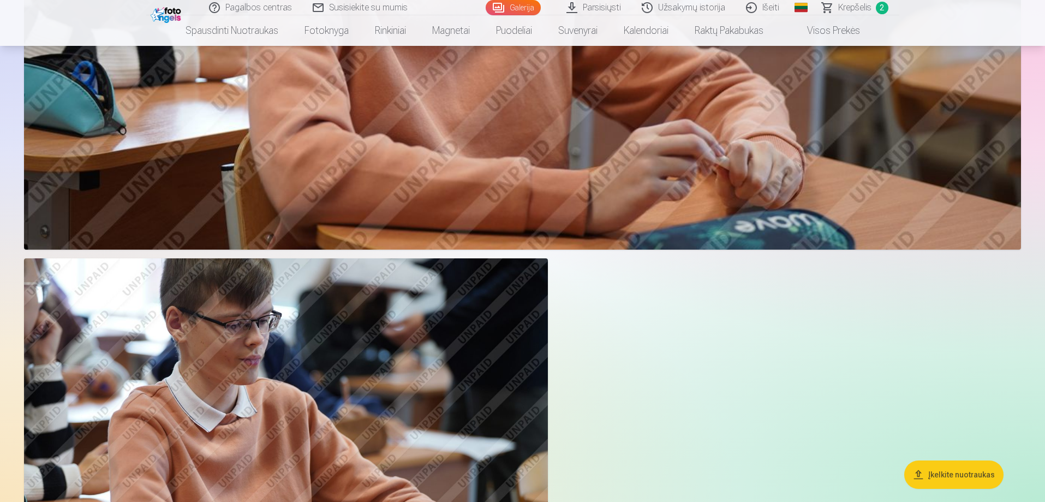
scroll to position [1965, 0]
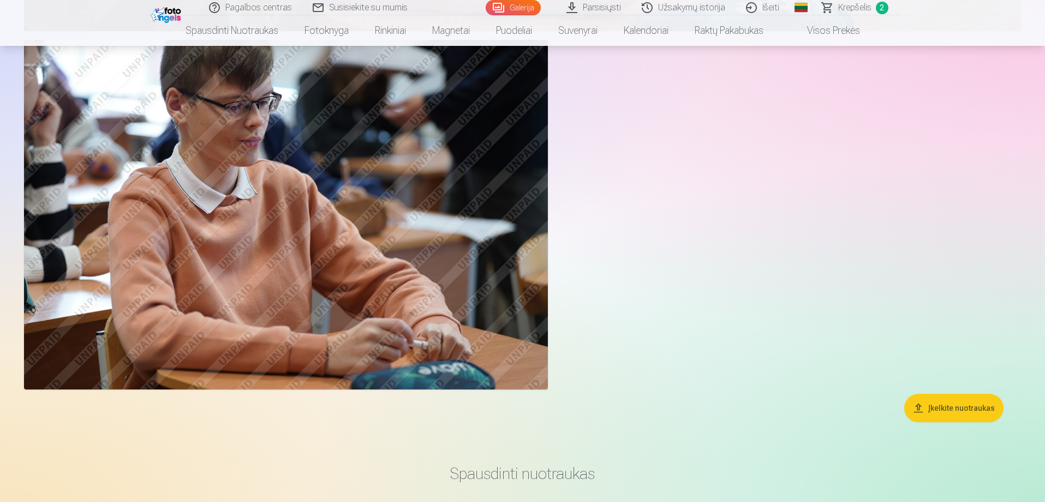
click at [384, 238] on img at bounding box center [286, 214] width 524 height 349
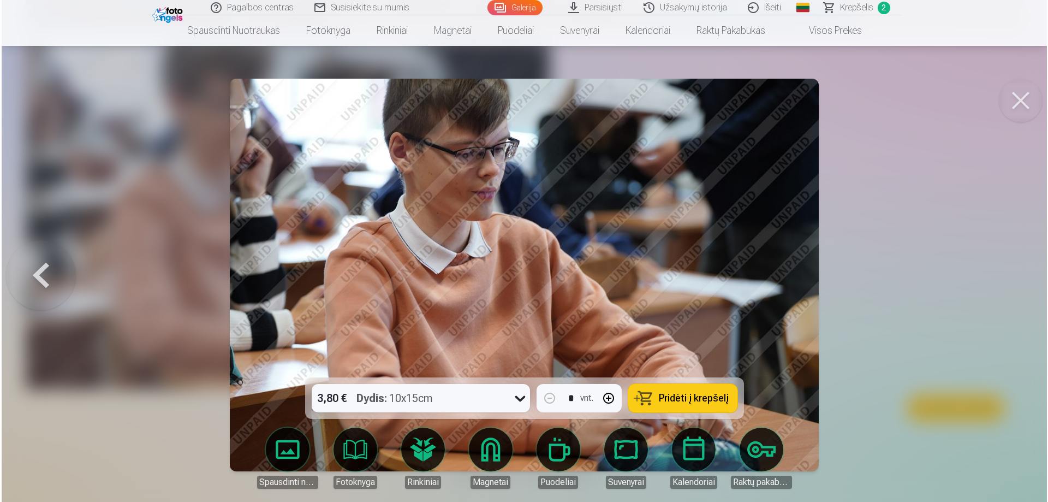
scroll to position [1968, 0]
click at [610, 401] on button "button" at bounding box center [608, 398] width 26 height 26
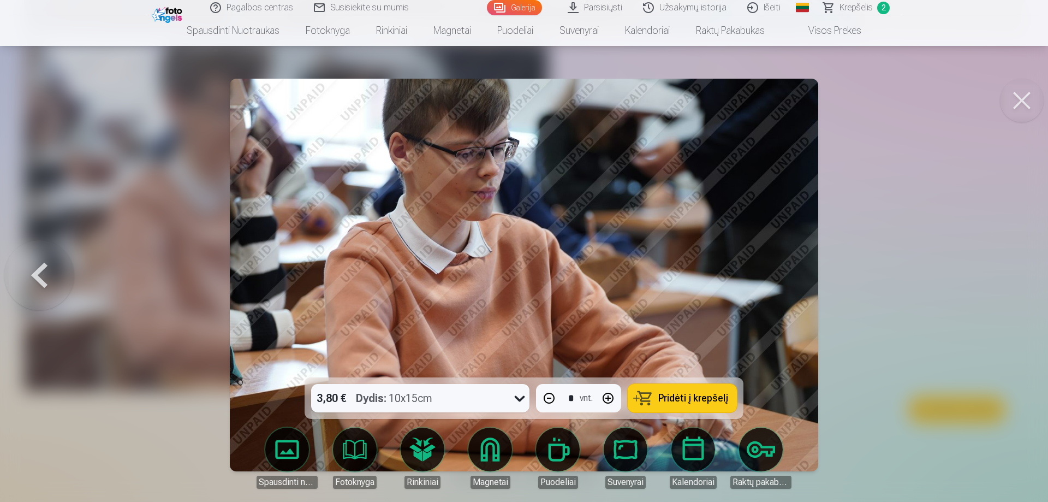
click at [653, 392] on button "Pridėti į krepšelį" at bounding box center [682, 398] width 109 height 28
type input "*"
click at [37, 266] on button at bounding box center [39, 274] width 70 height 183
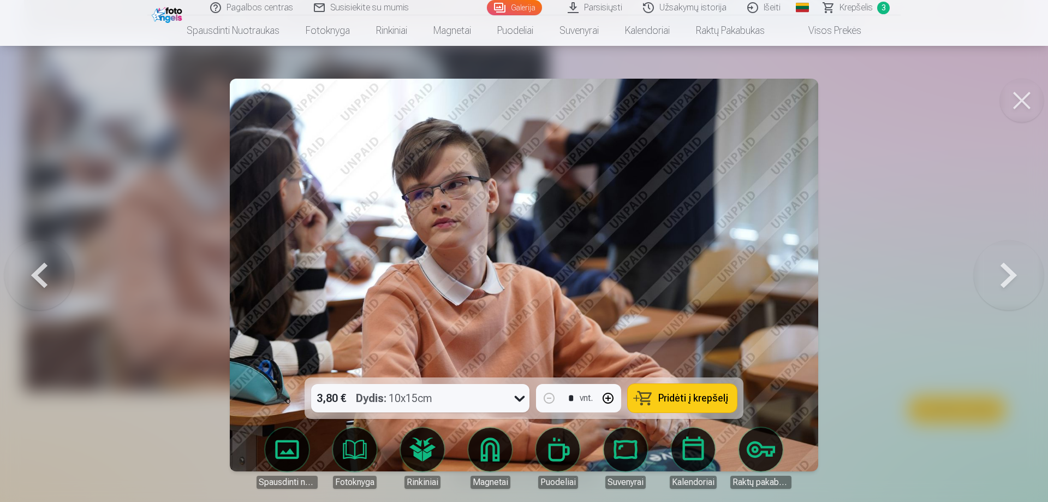
click at [37, 267] on button at bounding box center [39, 274] width 70 height 183
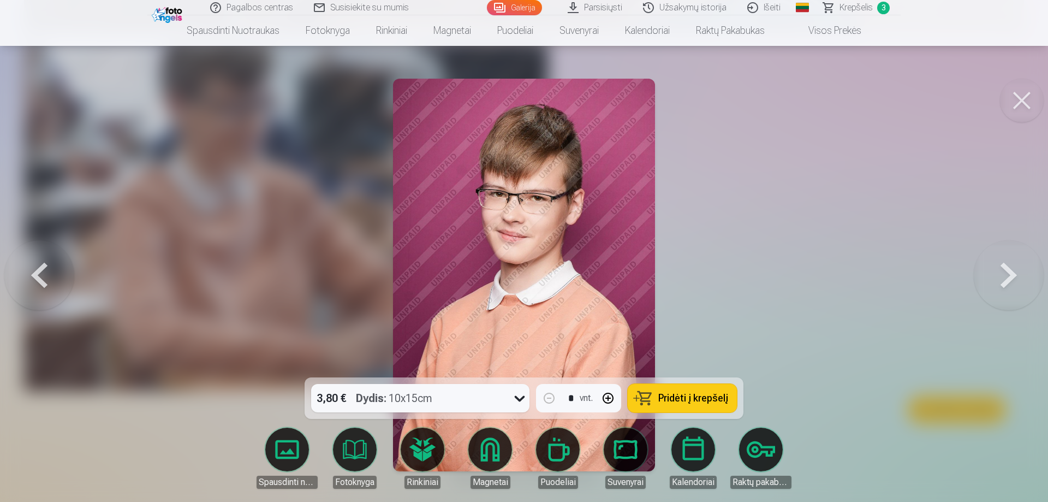
click at [37, 268] on button at bounding box center [39, 274] width 70 height 183
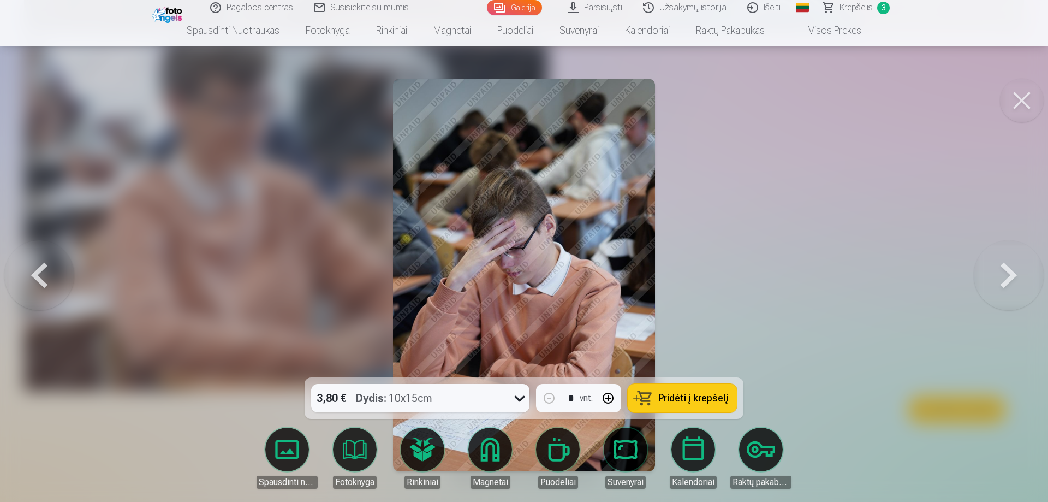
click at [669, 393] on span "Pridėti į krepšelį" at bounding box center [693, 398] width 70 height 10
click at [1022, 98] on button at bounding box center [1022, 101] width 44 height 44
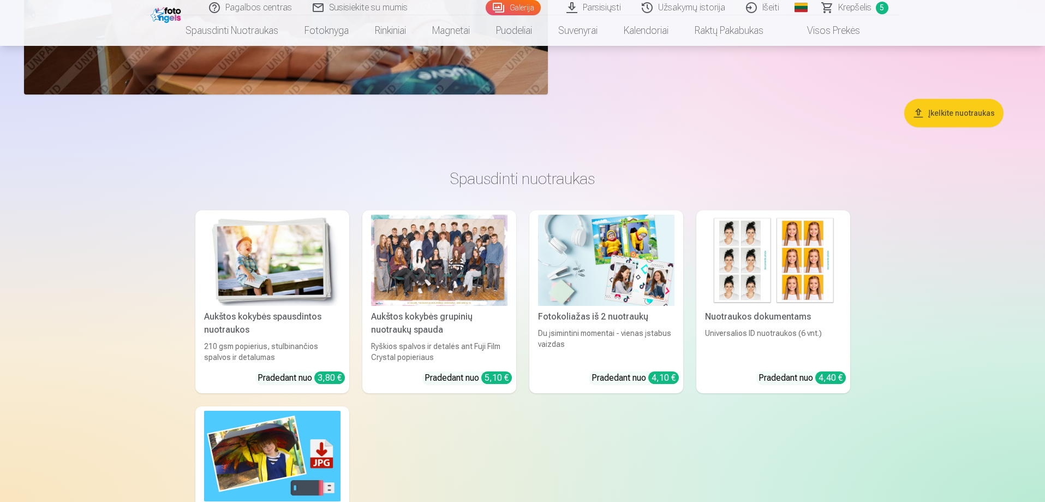
scroll to position [2347, 0]
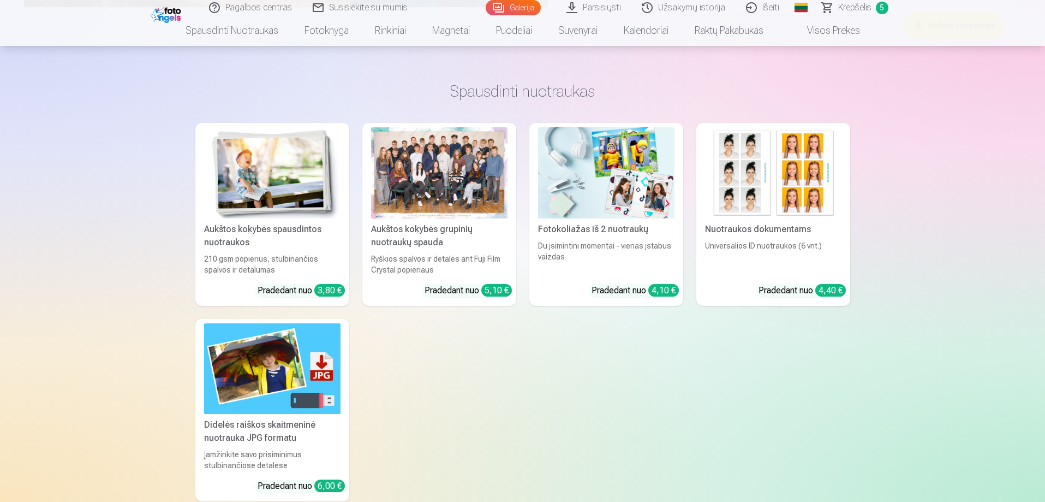
click at [288, 207] on img at bounding box center [272, 172] width 136 height 91
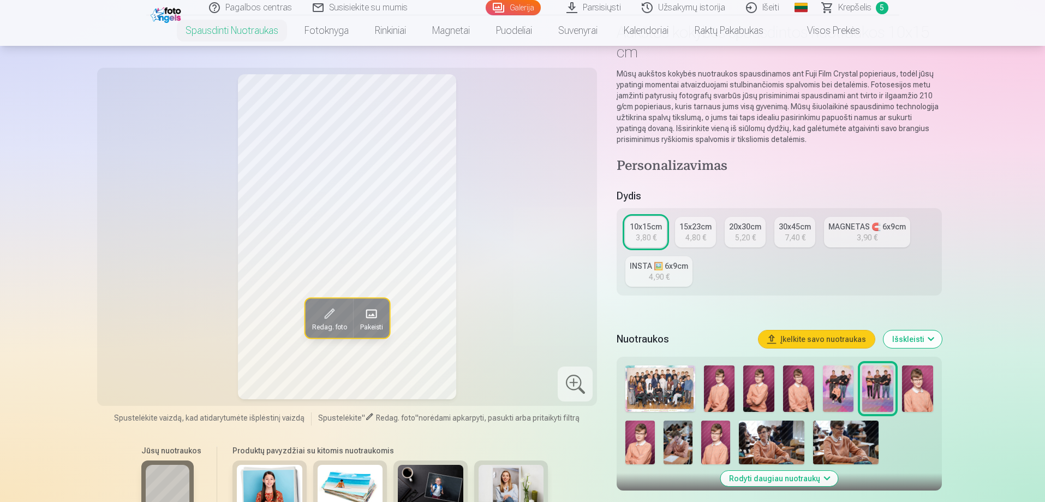
scroll to position [109, 0]
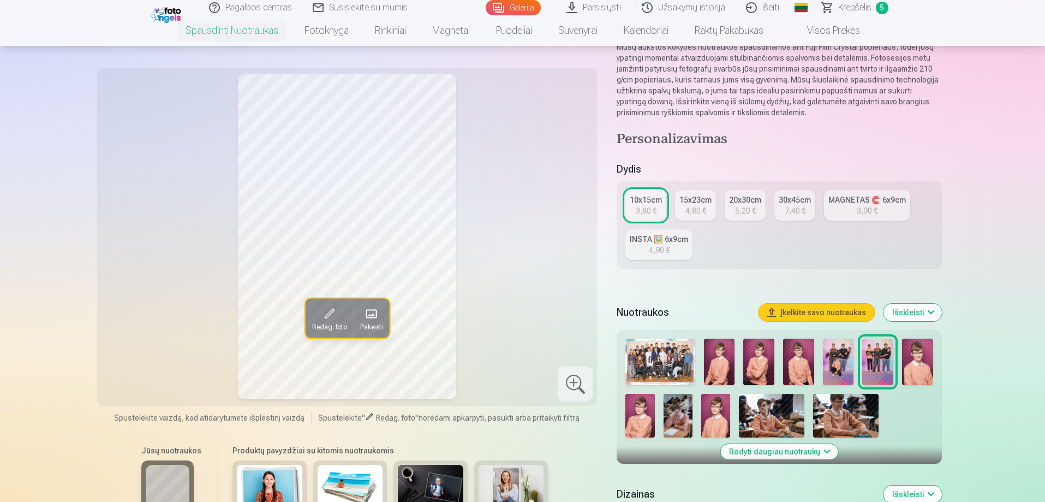
click at [918, 362] on img at bounding box center [917, 361] width 31 height 46
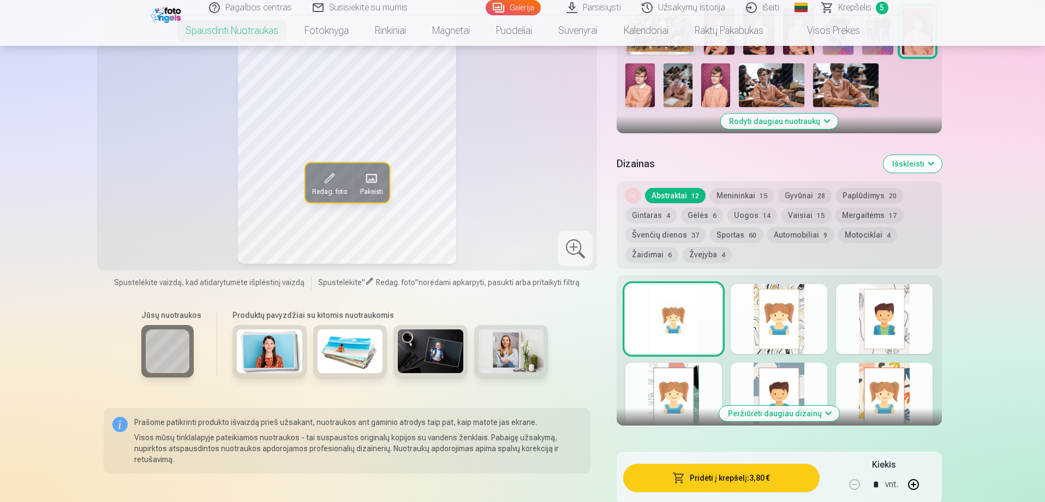
scroll to position [437, 0]
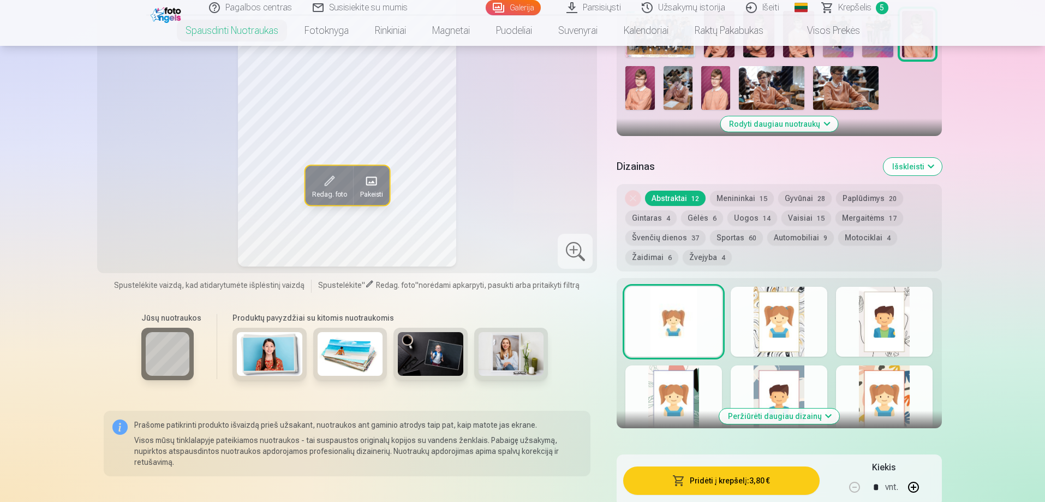
click at [266, 362] on img at bounding box center [270, 354] width 66 height 44
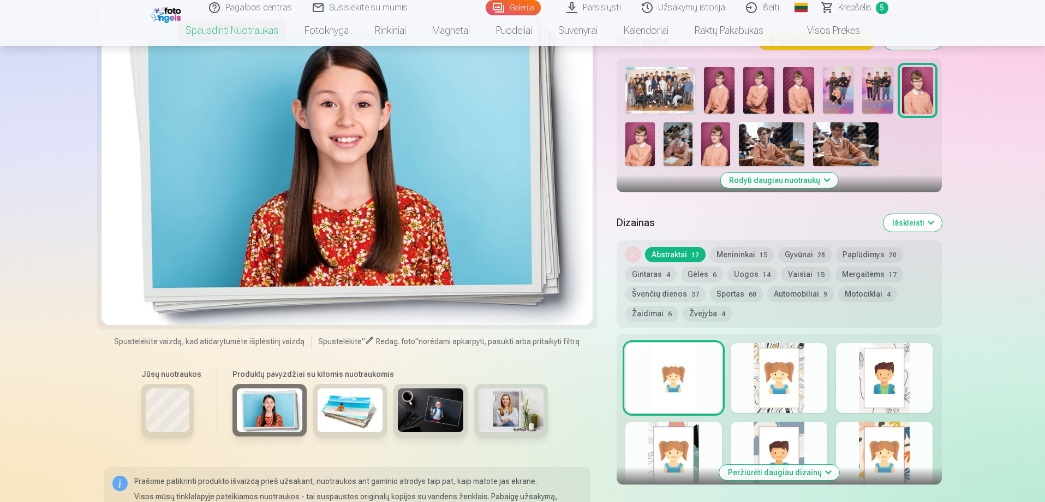
scroll to position [273, 0]
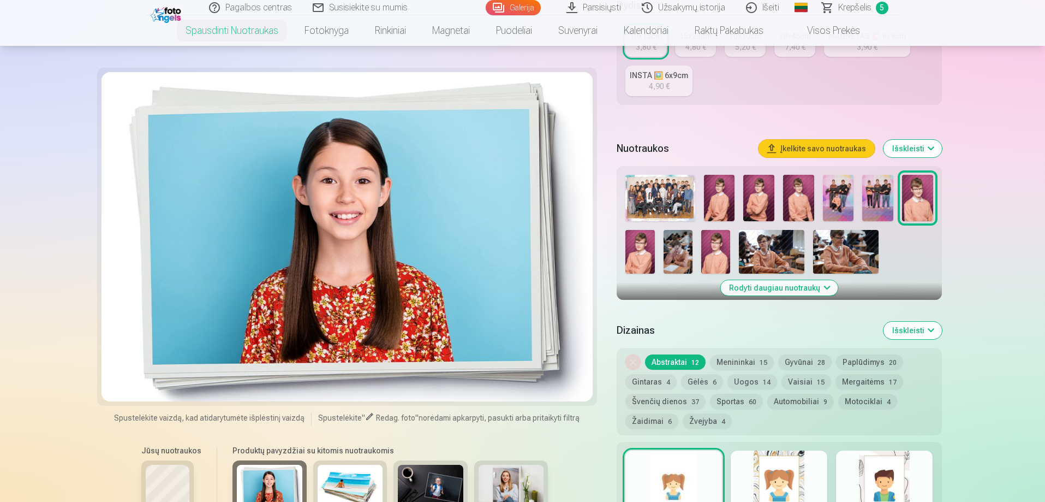
click at [353, 493] on img at bounding box center [351, 487] width 66 height 44
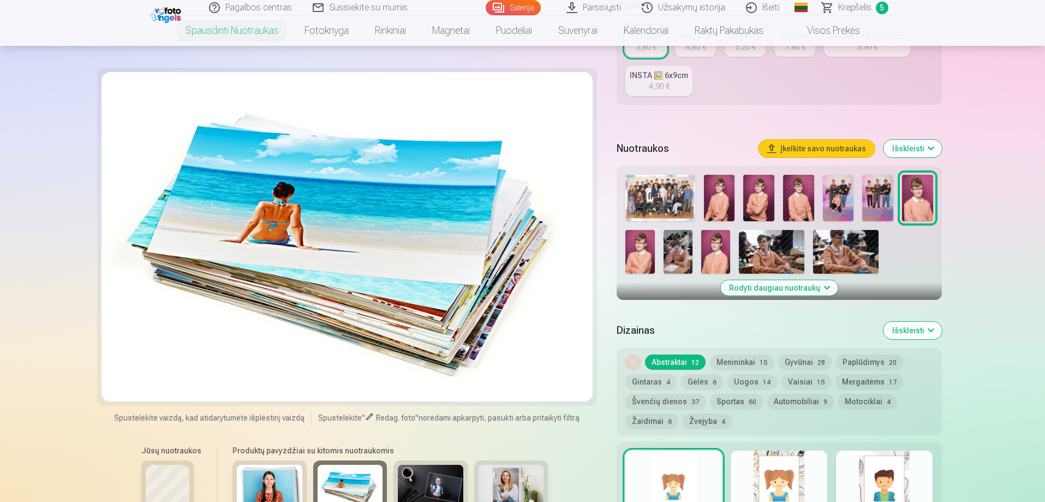
click at [173, 465] on div at bounding box center [167, 486] width 52 height 52
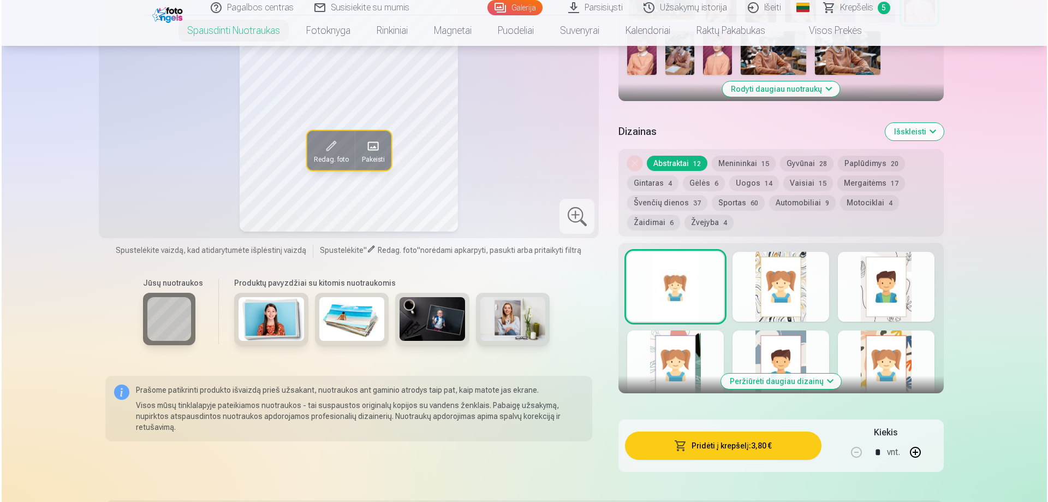
scroll to position [491, 0]
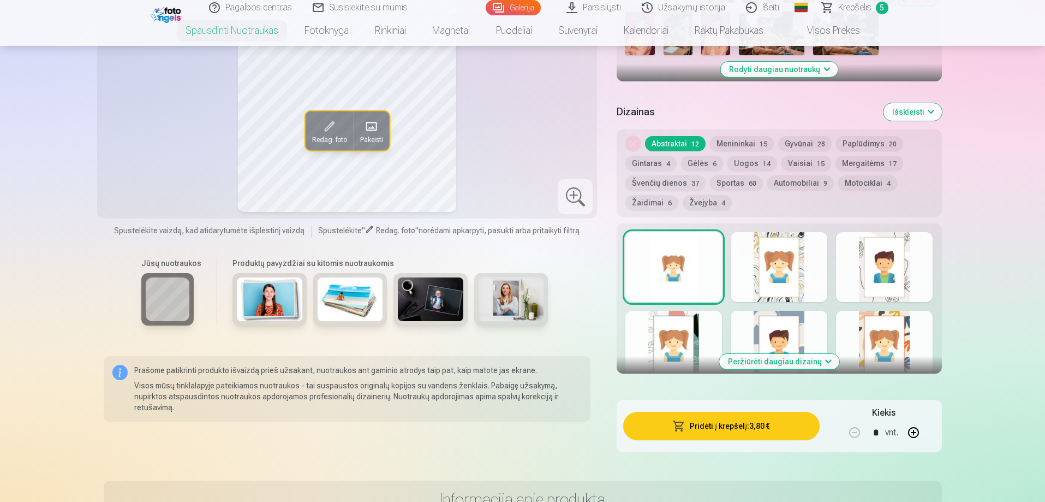
click at [780, 427] on button "Pridėti į krepšelį : 3,80 €" at bounding box center [721, 426] width 196 height 28
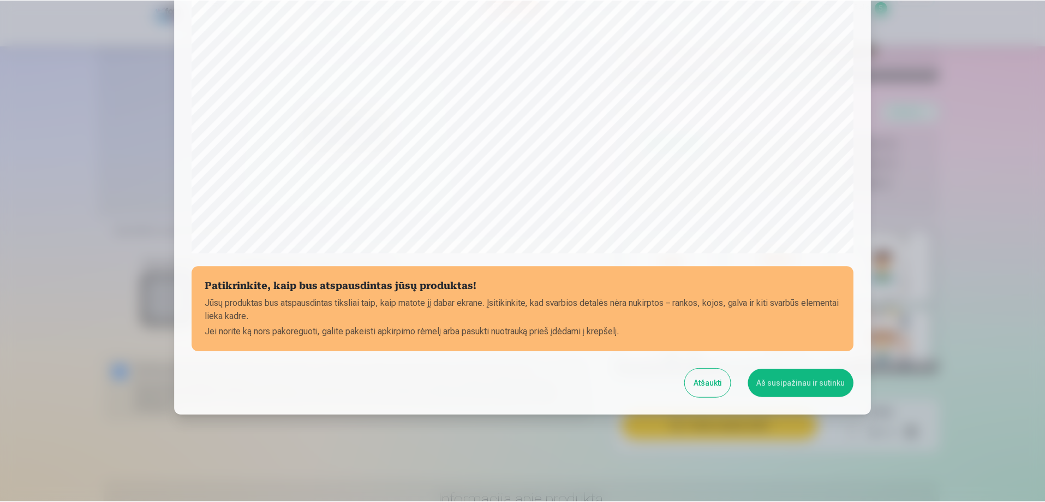
scroll to position [284, 0]
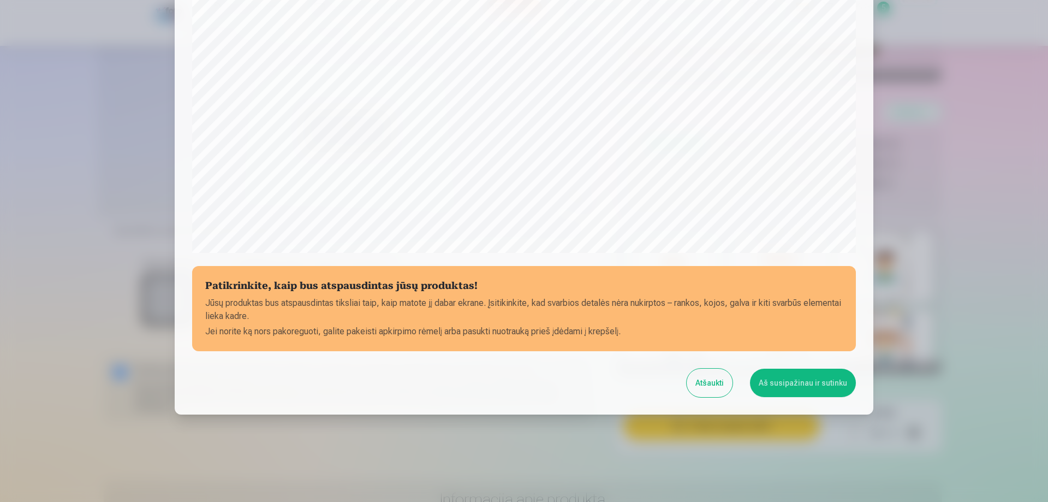
click at [817, 380] on button "Aš susipažinau ir sutinku" at bounding box center [803, 382] width 106 height 28
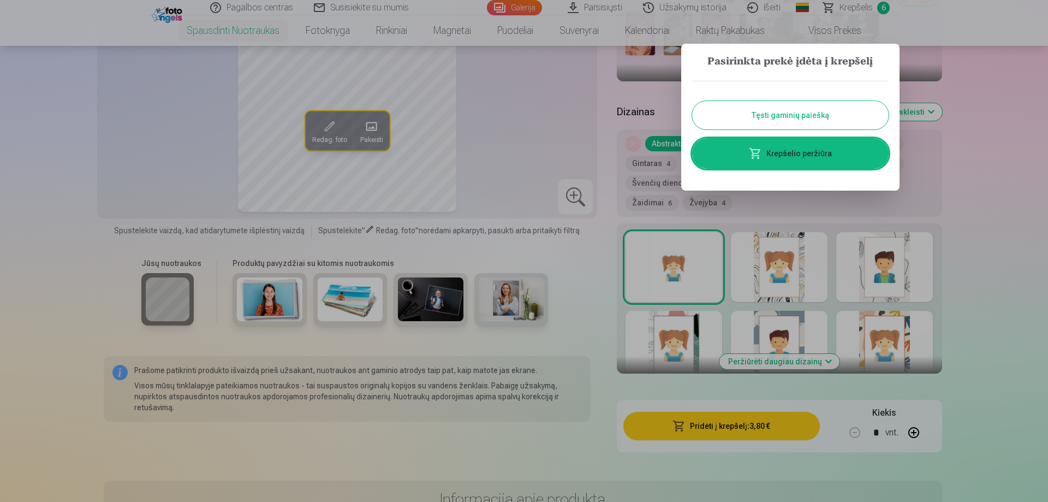
drag, startPoint x: 816, startPoint y: 157, endPoint x: 840, endPoint y: 154, distance: 24.7
click at [816, 157] on link "Krepšelio peržiūra" at bounding box center [790, 153] width 197 height 31
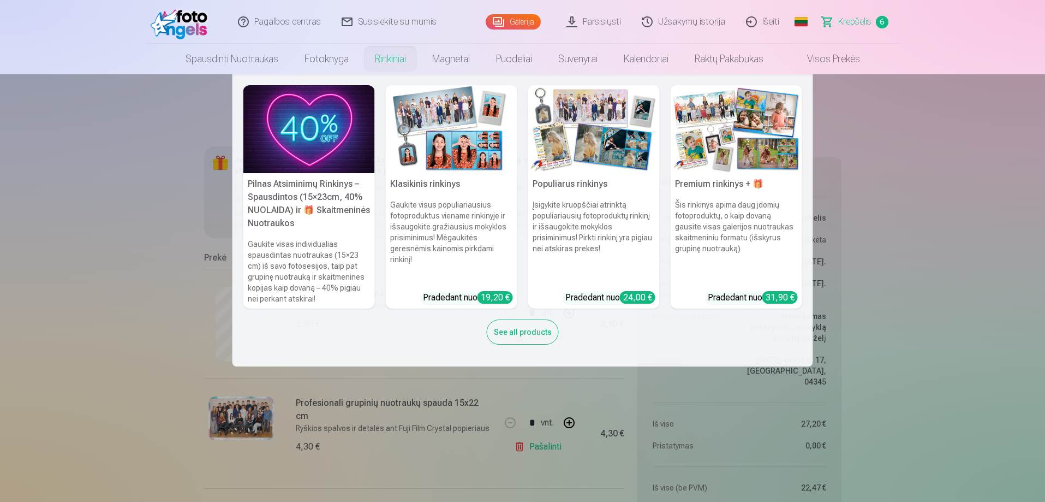
click at [398, 62] on link "Rinkiniai" at bounding box center [390, 59] width 57 height 31
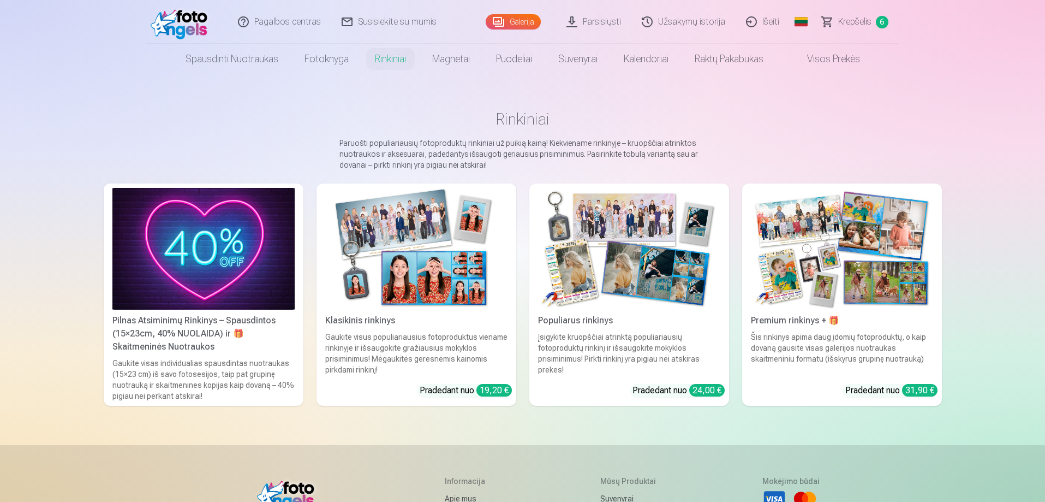
click at [206, 266] on img at bounding box center [203, 249] width 182 height 122
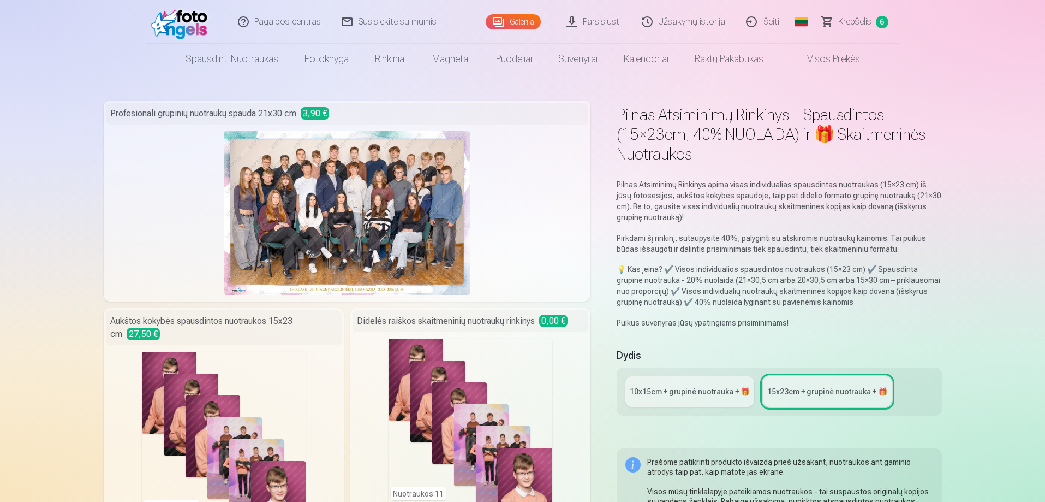
click at [670, 394] on div "10x15сm + grupinė nuotrauka + 🎁" at bounding box center [690, 391] width 120 height 11
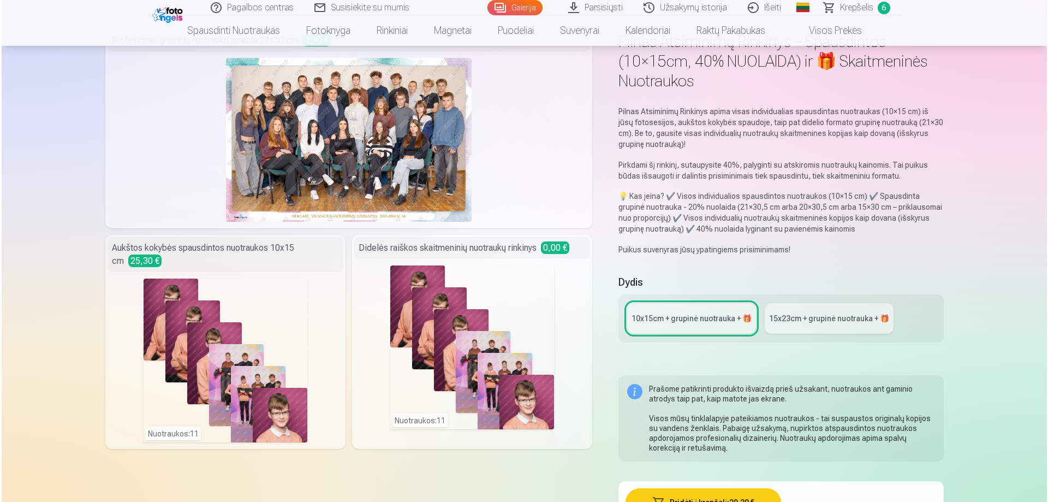
scroll to position [218, 0]
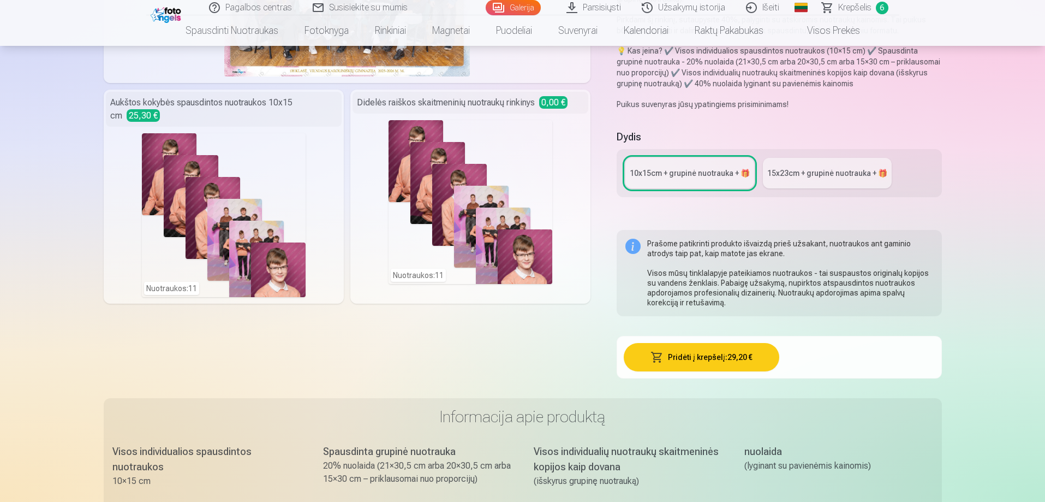
click at [176, 287] on div "Nuotraukos : 11" at bounding box center [224, 215] width 164 height 164
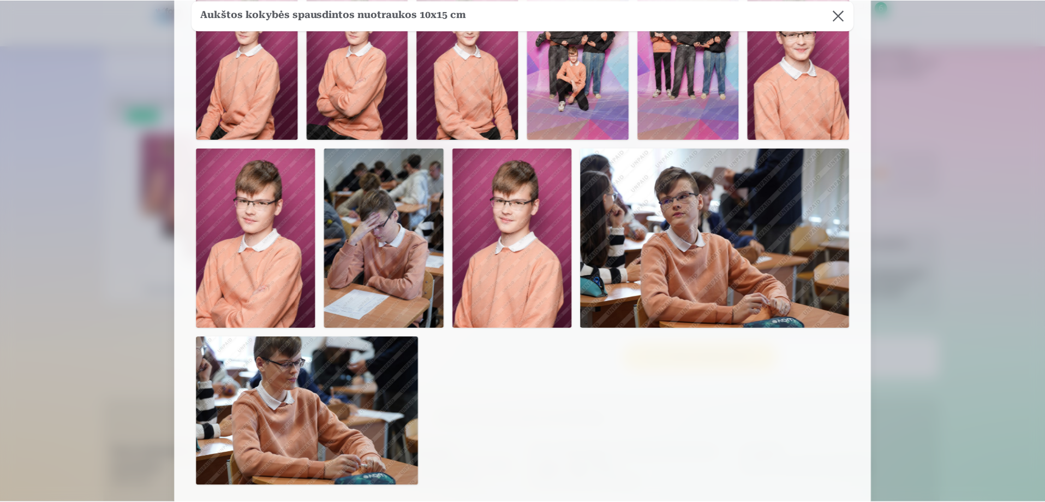
scroll to position [0, 0]
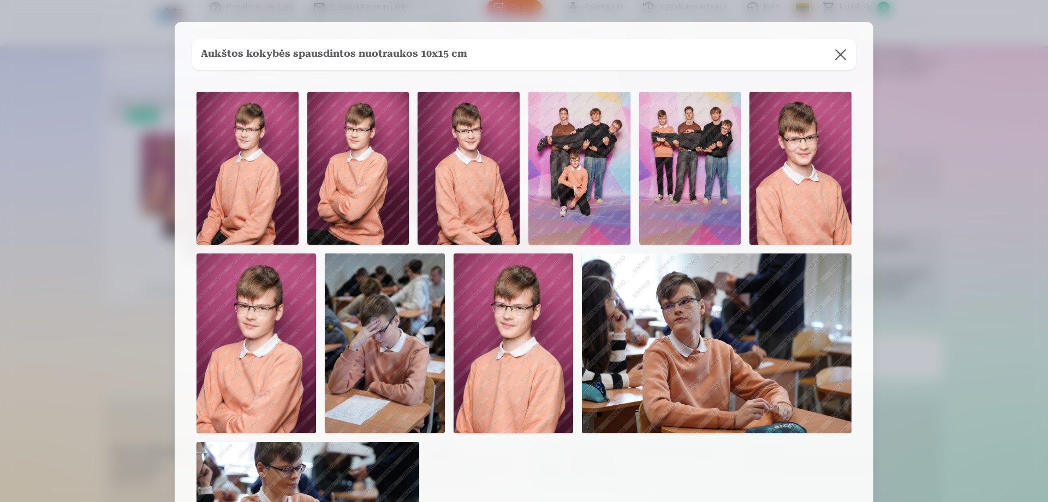
click at [836, 57] on button at bounding box center [840, 54] width 31 height 31
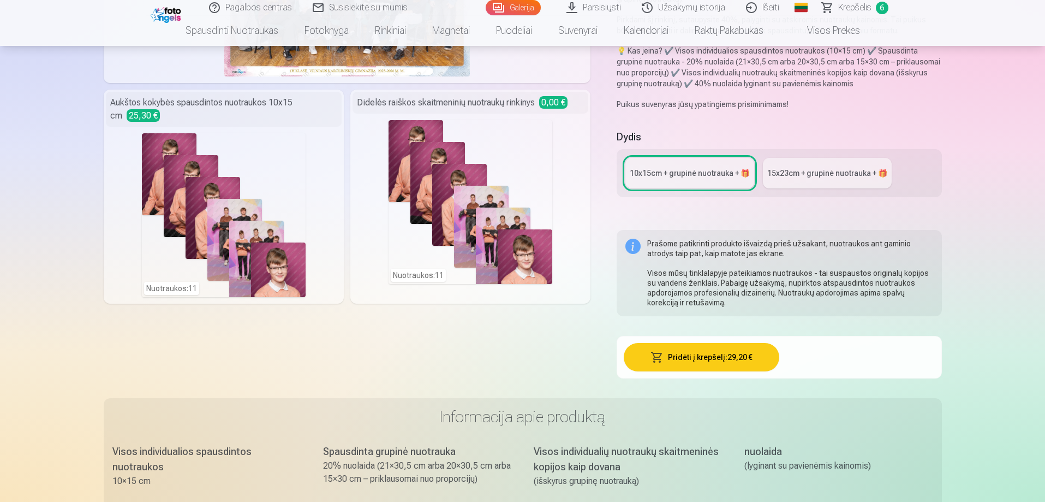
click at [361, 10] on link "Susisiekite su mumis" at bounding box center [361, 7] width 116 height 15
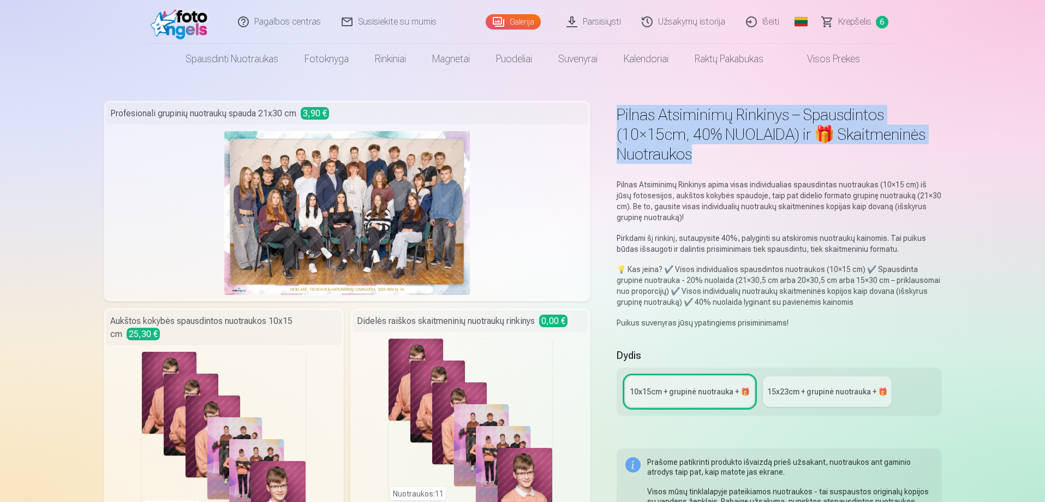
drag, startPoint x: 618, startPoint y: 112, endPoint x: 718, endPoint y: 148, distance: 106.9
click at [718, 148] on h1 "Pilnas Atsiminimų Rinkinys – Spausdintos (10×15cm, 40% NUOLAIDA) ir 🎁 Skaitmeni…" at bounding box center [779, 134] width 325 height 59
copy h1 "Pilnas Atsiminimų Rinkinys – Spausdintos (10×15cm, 40% NUOLAIDA) ir 🎁 Skaitmeni…"
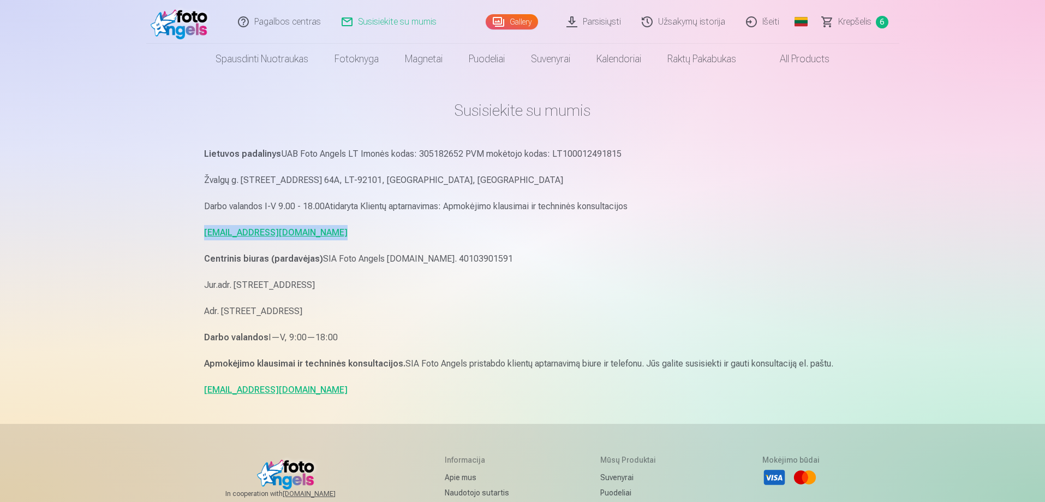
drag, startPoint x: 200, startPoint y: 233, endPoint x: 336, endPoint y: 227, distance: 135.5
click at [336, 227] on div "Susisiekite su mumis Lietuvos padalinys UAB Foto Angels LT Imonės kodas: 305182…" at bounding box center [522, 362] width 655 height 724
copy link "pagalba.fotoangels@gmail.com"
